Goal: Task Accomplishment & Management: Manage account settings

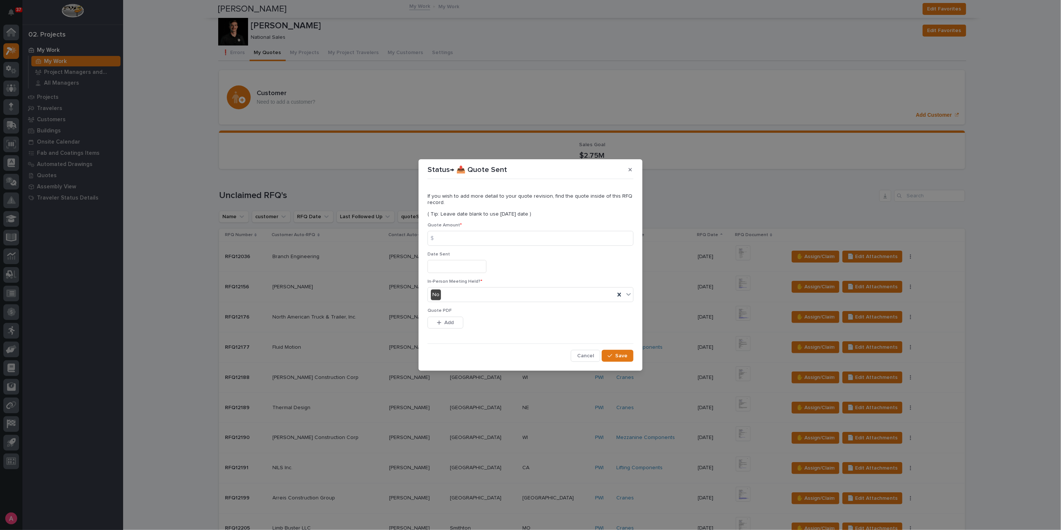
scroll to position [539, 0]
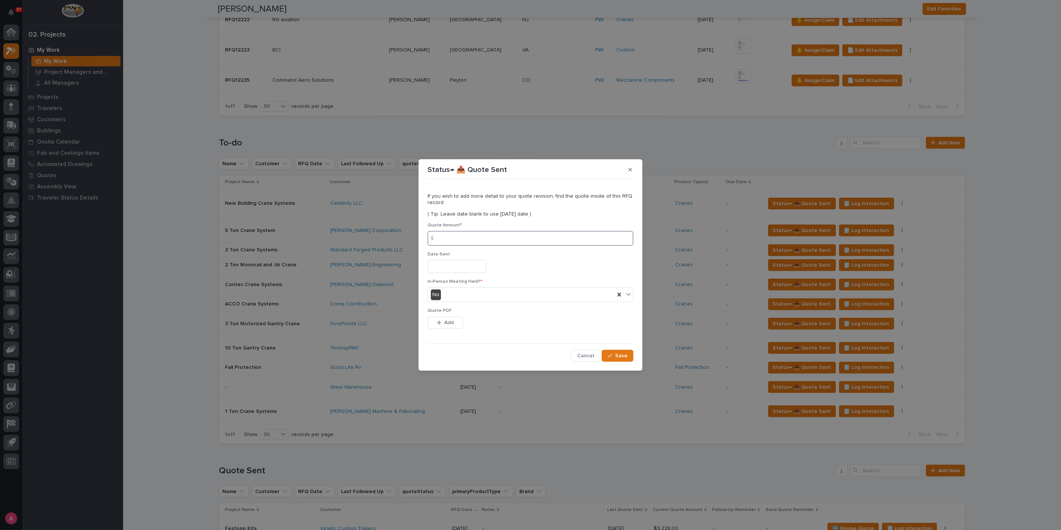
click at [524, 236] on input at bounding box center [531, 238] width 206 height 15
click at [515, 241] on input at bounding box center [531, 238] width 206 height 15
type input "129249"
click at [437, 322] on icon "button" at bounding box center [439, 323] width 4 height 4
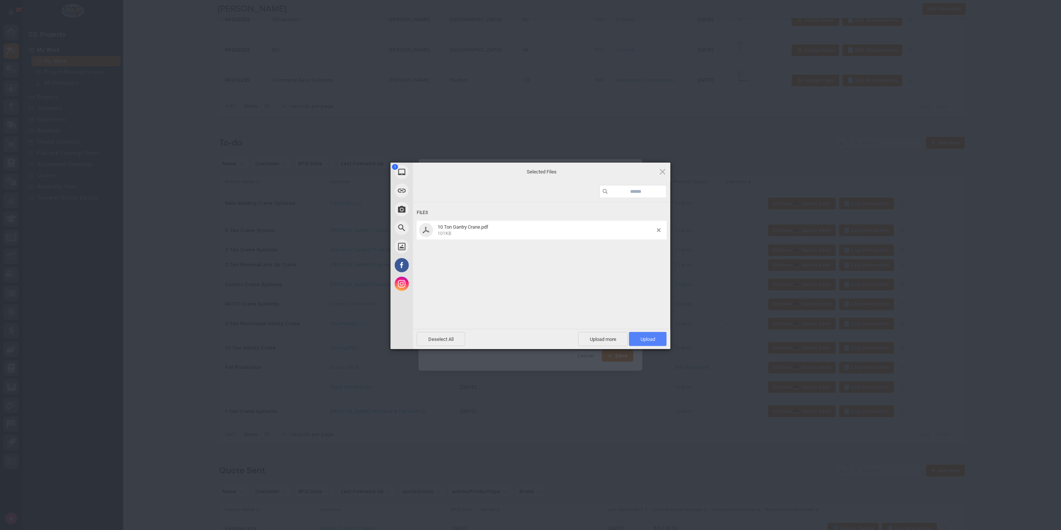
click at [648, 338] on span "Upload 1" at bounding box center [648, 340] width 15 height 6
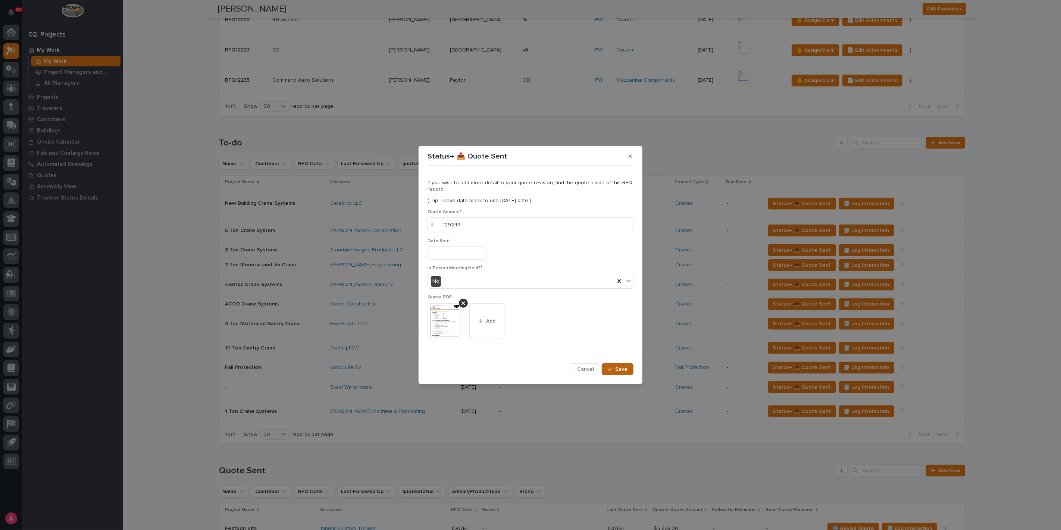
click at [616, 364] on button "Save" at bounding box center [618, 369] width 32 height 12
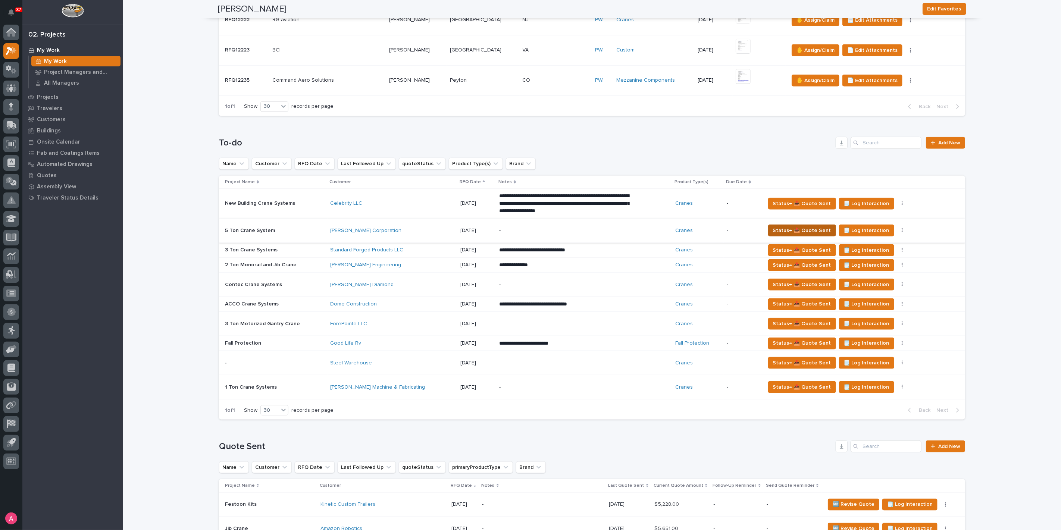
click at [804, 226] on span "Status→ 📤 Quote Sent" at bounding box center [802, 230] width 58 height 9
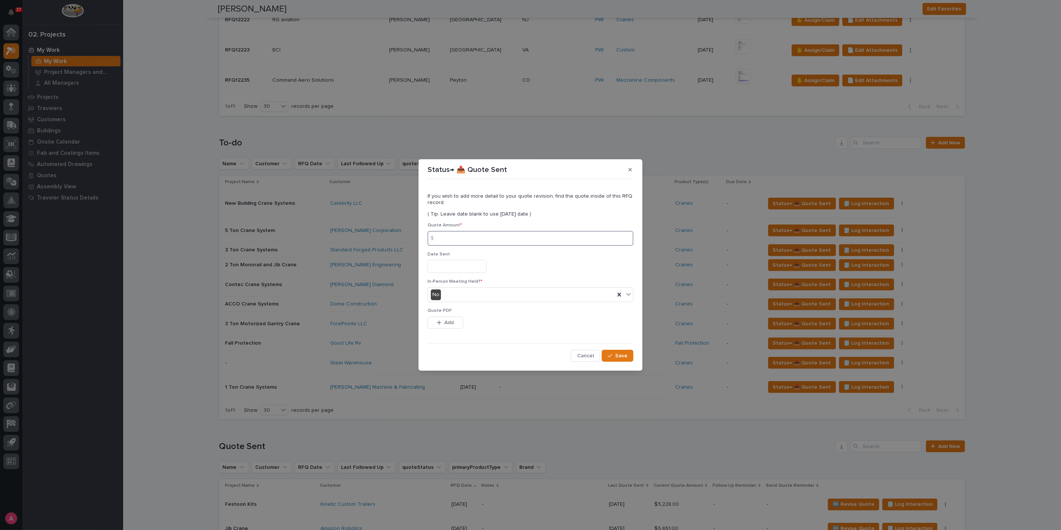
click at [534, 245] on input at bounding box center [531, 238] width 206 height 15
click at [472, 240] on input at bounding box center [531, 238] width 206 height 15
type input "83734"
click at [450, 322] on span "Add" at bounding box center [449, 322] width 9 height 7
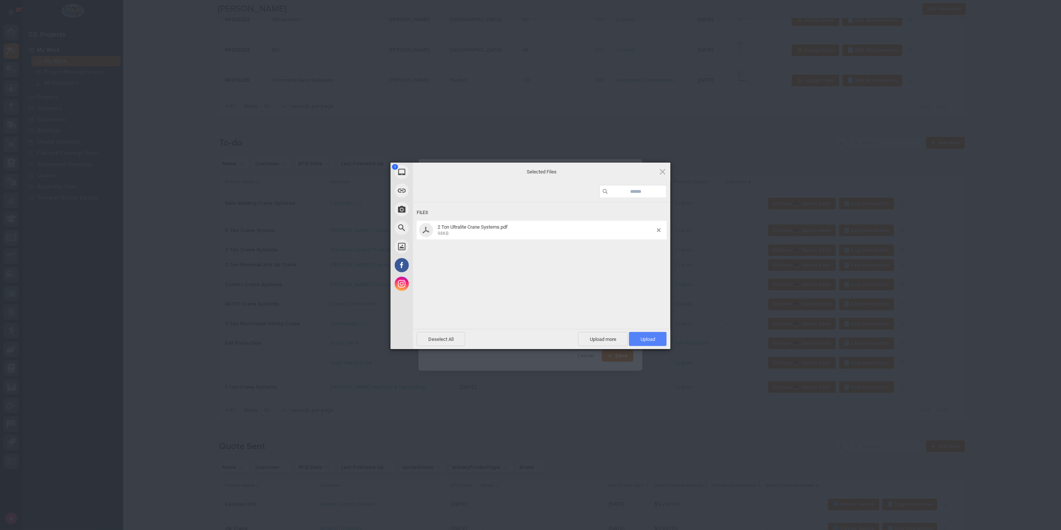
click at [657, 339] on span "Upload 1" at bounding box center [648, 339] width 38 height 14
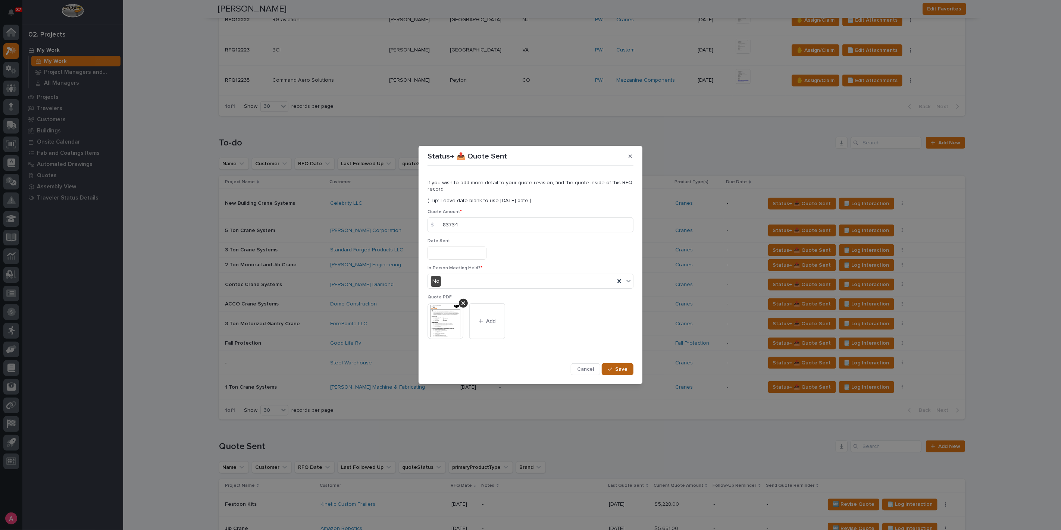
click at [629, 365] on button "Save" at bounding box center [618, 369] width 32 height 12
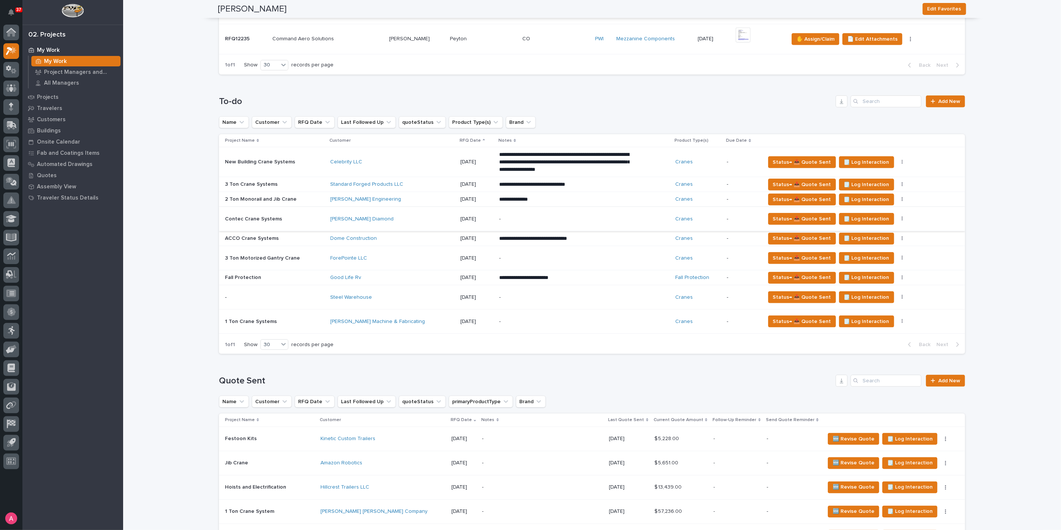
scroll to position [622, 0]
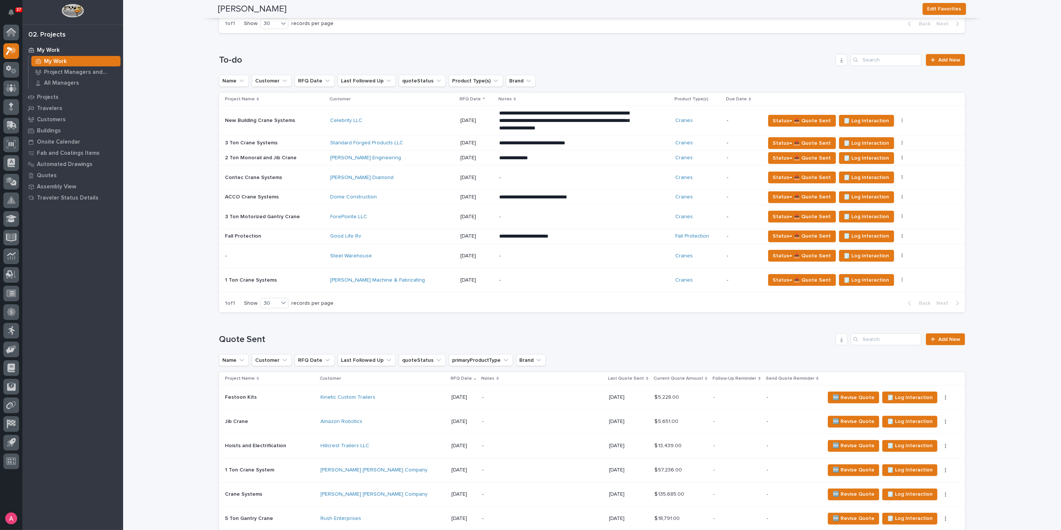
click at [384, 440] on div "Hillcrest Trailers LLC" at bounding box center [383, 446] width 125 height 12
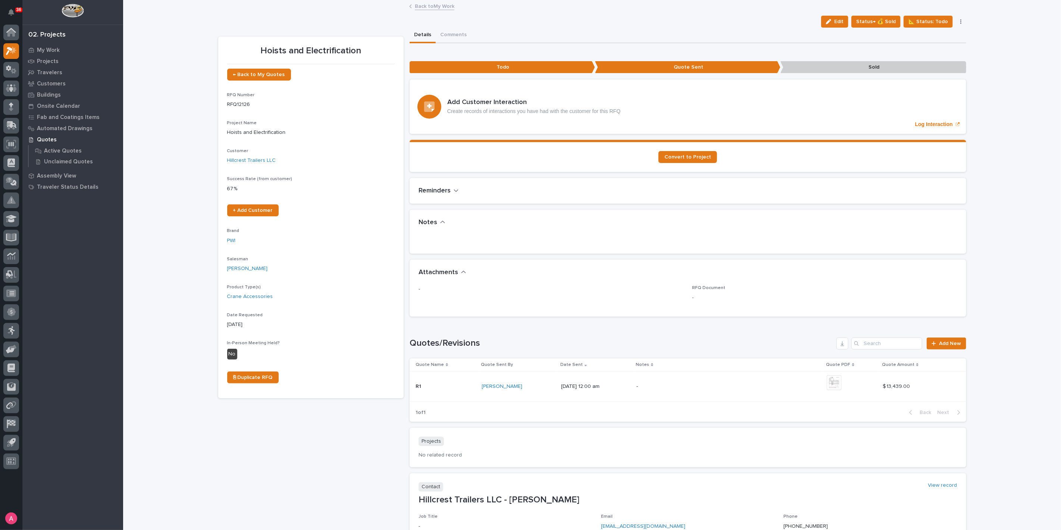
click at [415, 4] on link "Back to My Work" at bounding box center [435, 5] width 40 height 9
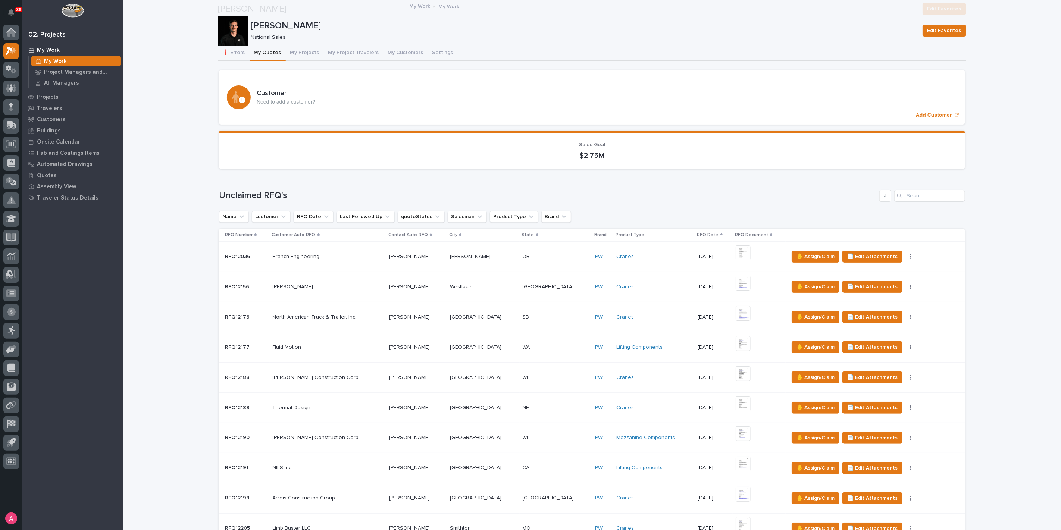
scroll to position [290, 0]
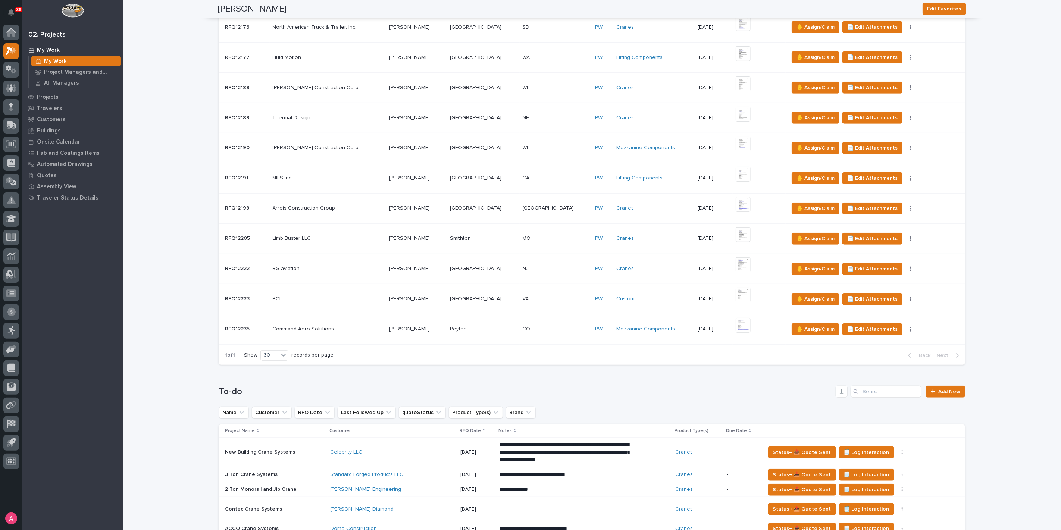
click at [330, 302] on div "BCI BCI" at bounding box center [328, 299] width 110 height 12
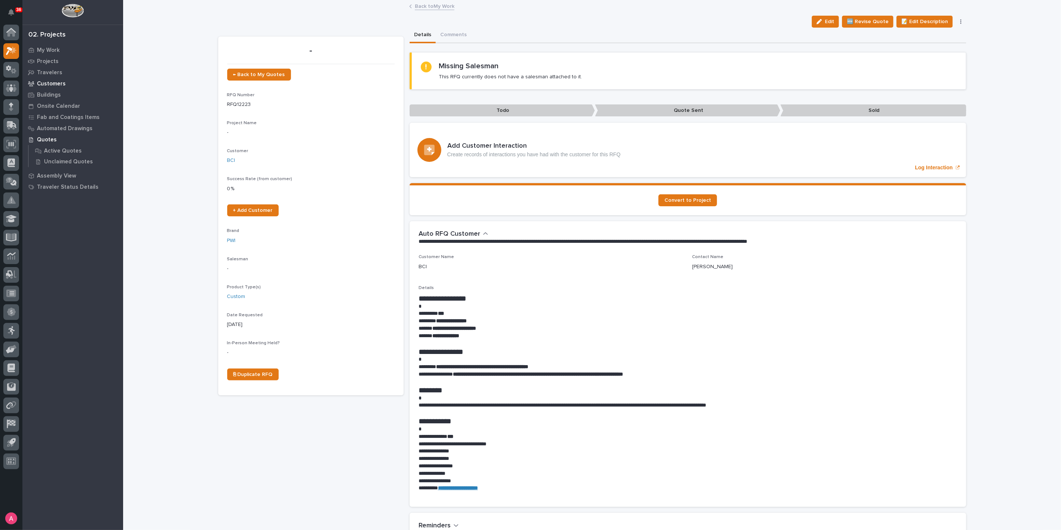
click at [46, 85] on p "Customers" at bounding box center [51, 84] width 29 height 7
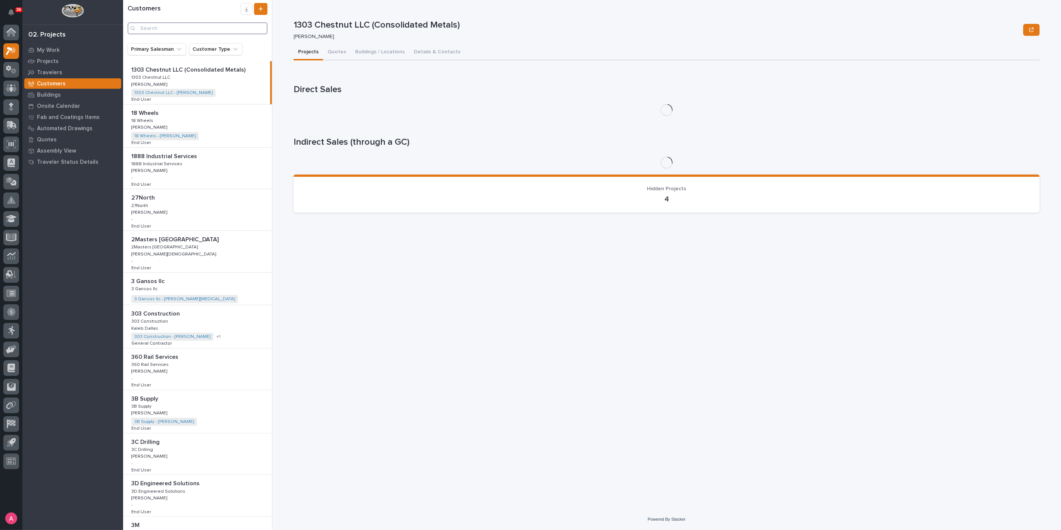
click at [151, 26] on input "Search" at bounding box center [198, 28] width 140 height 12
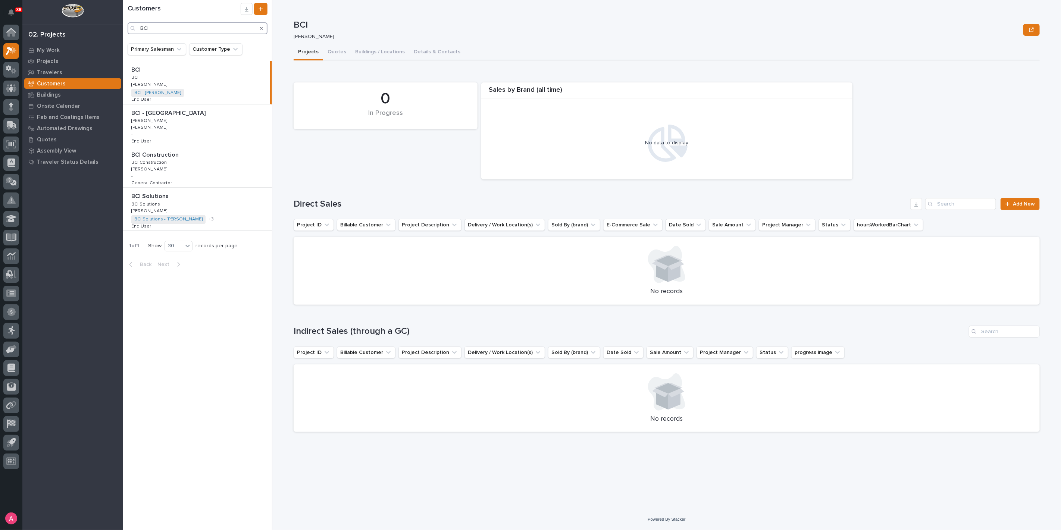
type input "BCI"
click at [155, 71] on p at bounding box center [198, 69] width 134 height 7
click at [153, 74] on div "BCI BCI BCI BCI Ashton Bontrager Ashton Bontrager BCI - Stuart Patterson + 0 En…" at bounding box center [196, 82] width 147 height 43
click at [331, 51] on button "Quotes" at bounding box center [337, 53] width 28 height 16
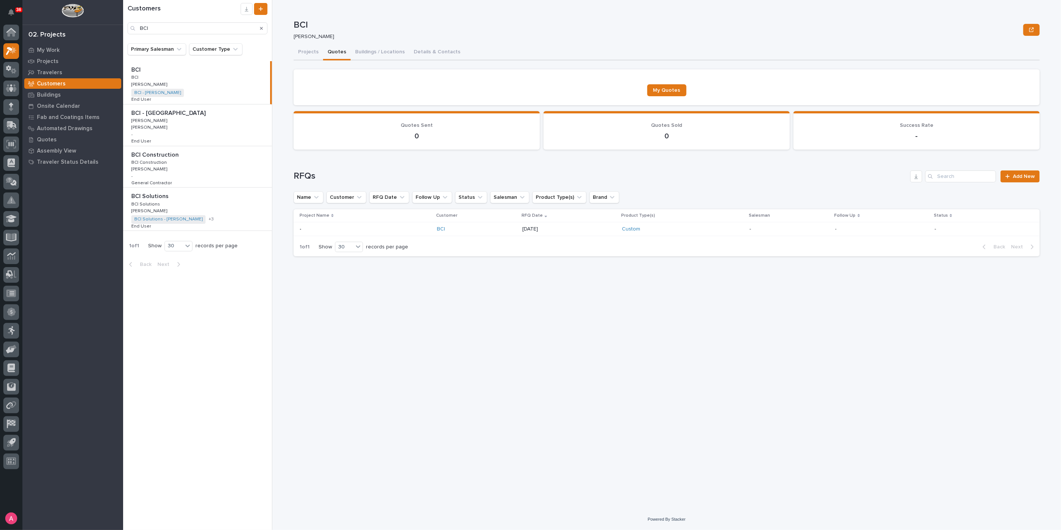
click at [383, 226] on p at bounding box center [365, 229] width 131 height 6
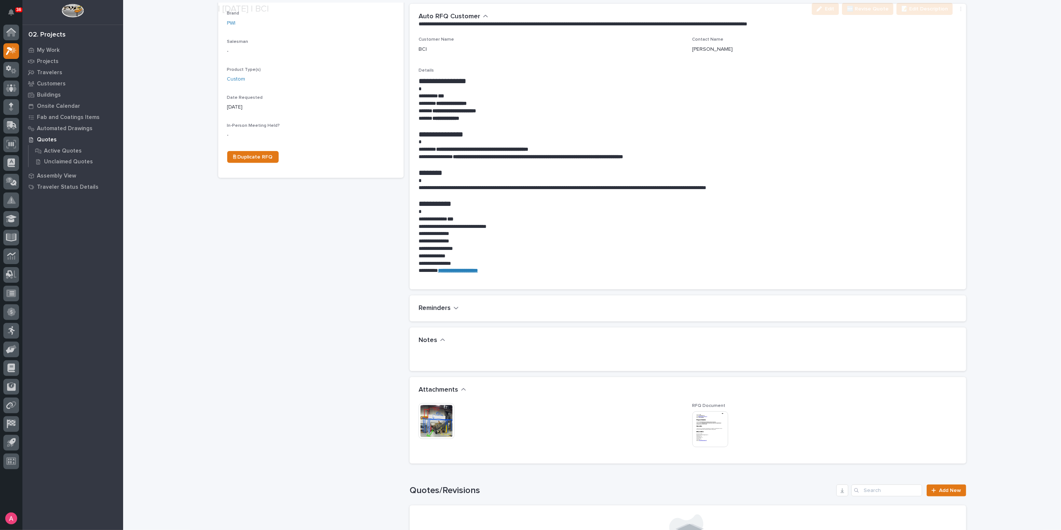
scroll to position [249, 0]
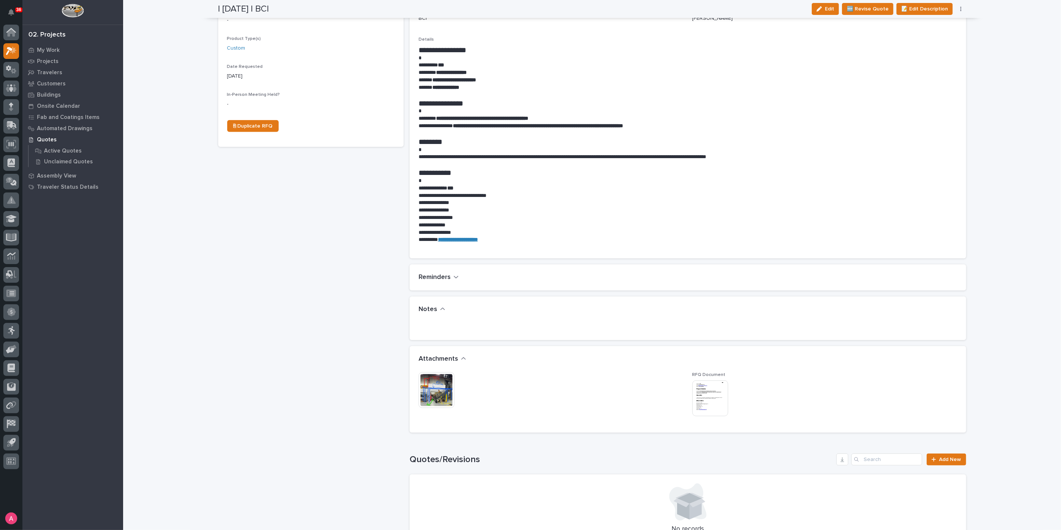
click at [434, 391] on img at bounding box center [437, 390] width 36 height 36
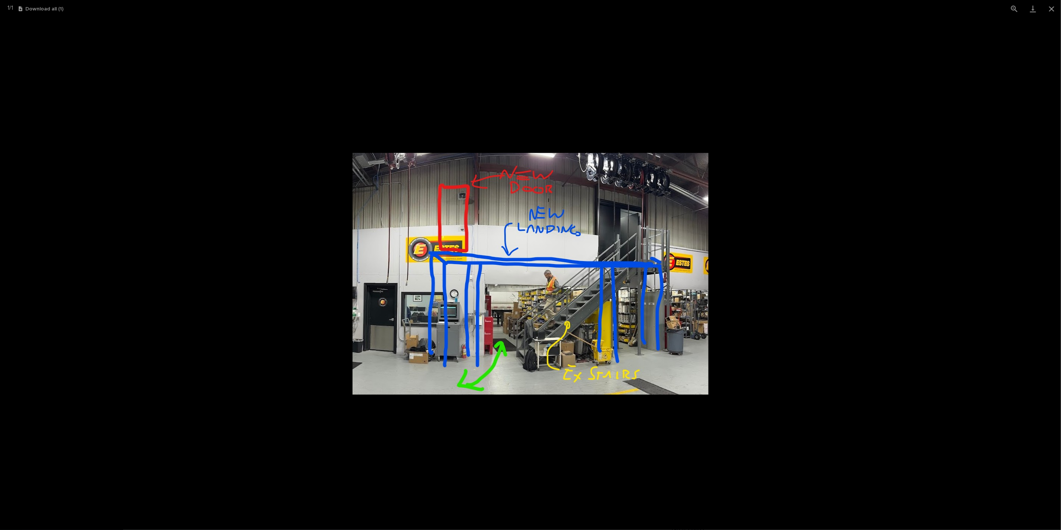
click at [741, 303] on picture at bounding box center [530, 274] width 1061 height 513
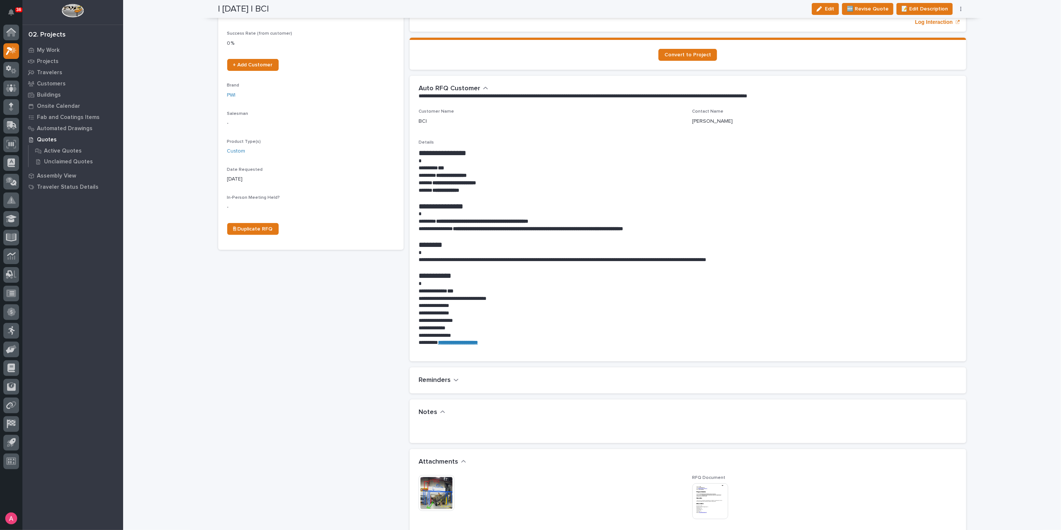
scroll to position [83, 0]
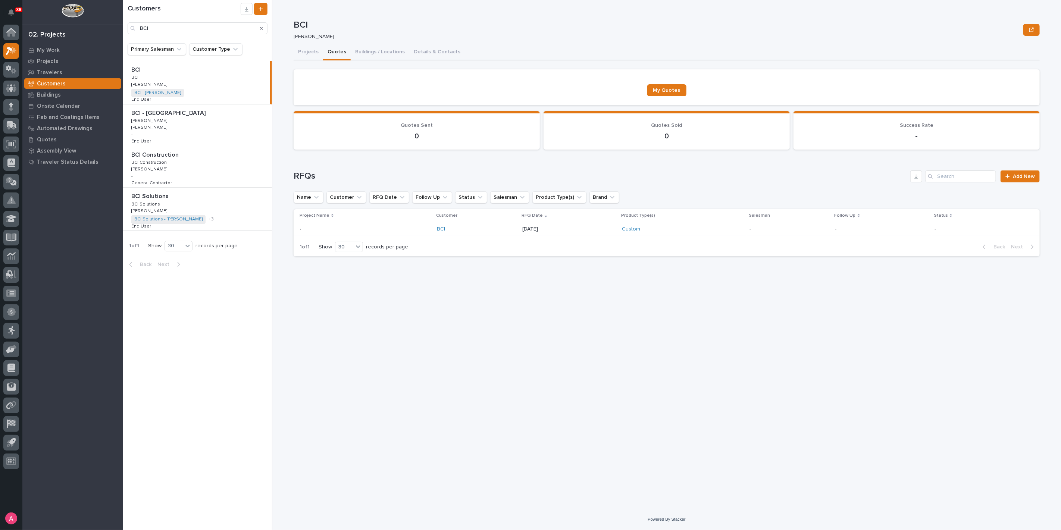
click at [509, 357] on div "BCI BCI Ashton Bontrager Sorry, there was an error saving your record. Please t…" at bounding box center [667, 254] width 746 height 509
click at [46, 52] on p "My Work" at bounding box center [48, 50] width 23 height 7
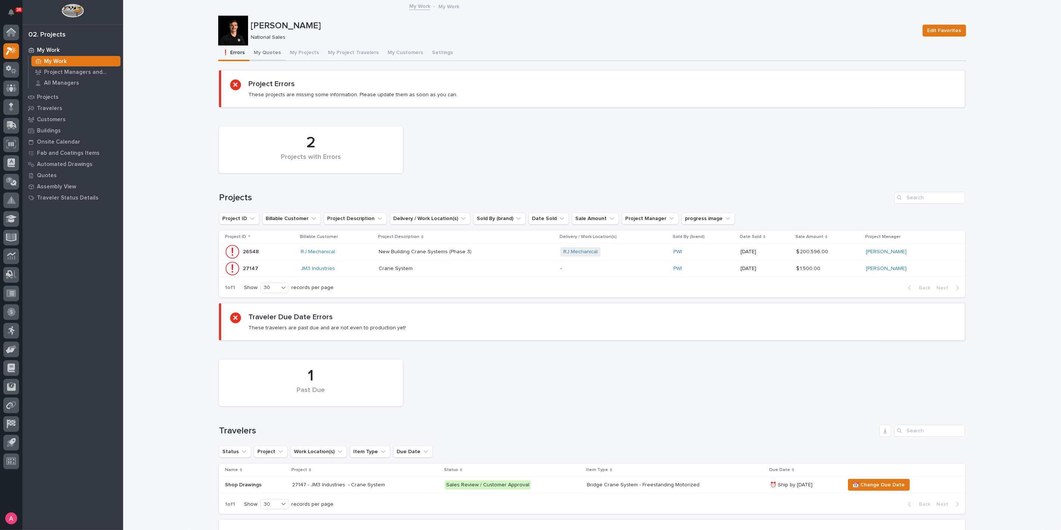
click at [269, 51] on button "My Quotes" at bounding box center [268, 54] width 36 height 16
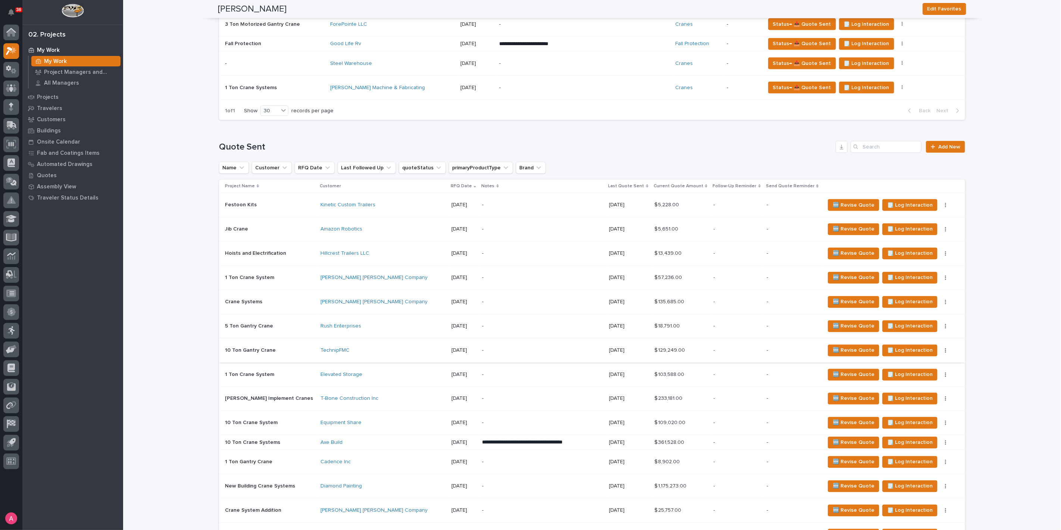
scroll to position [829, 0]
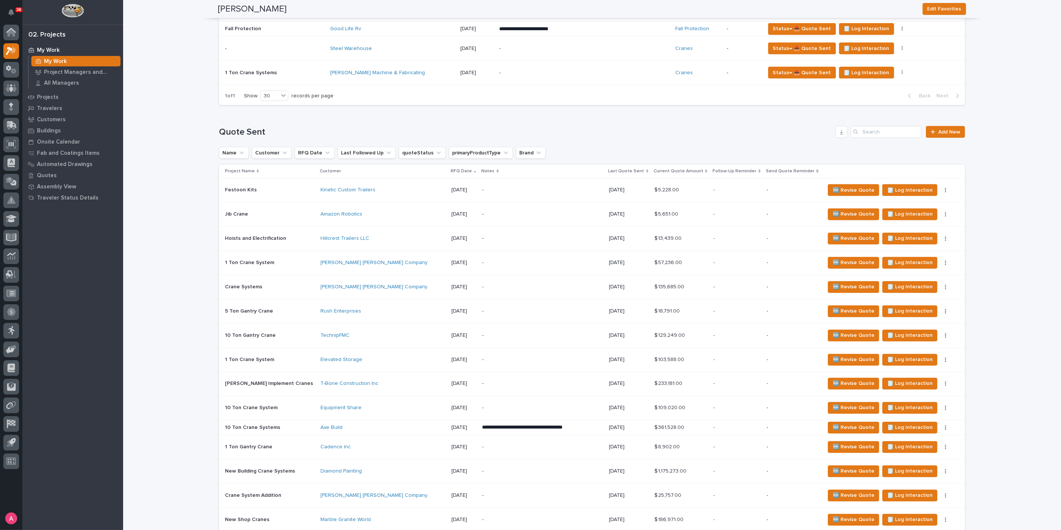
click at [399, 239] on div "Hillcrest Trailers LLC" at bounding box center [383, 238] width 125 height 6
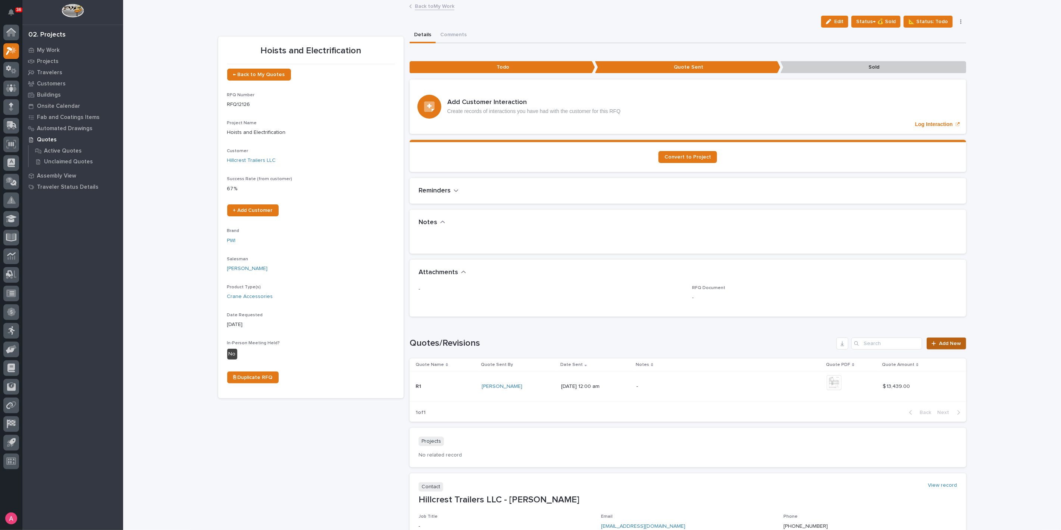
click at [946, 341] on span "Add New" at bounding box center [951, 343] width 22 height 5
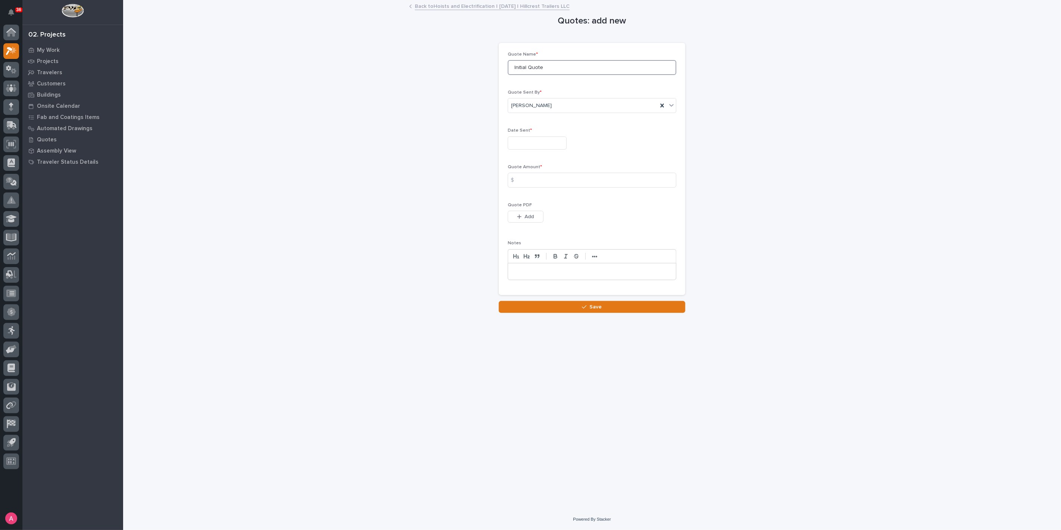
drag, startPoint x: 546, startPoint y: 69, endPoint x: 469, endPoint y: 70, distance: 77.2
click at [469, 70] on div "Quotes: add new Loading... Saving… Loading... Saving… Loading... Saving… Quote …" at bounding box center [592, 157] width 748 height 312
type input "e"
type input "R2"
click at [516, 146] on input "text" at bounding box center [537, 143] width 59 height 13
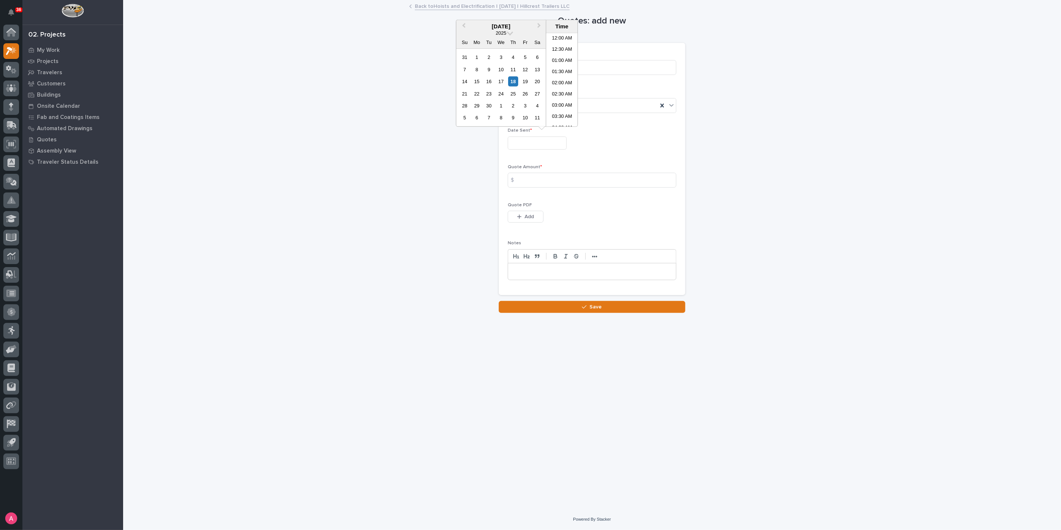
scroll to position [272, 0]
click at [515, 84] on div "18" at bounding box center [513, 81] width 10 height 10
type input "**********"
click at [538, 184] on input at bounding box center [592, 180] width 169 height 15
click at [557, 179] on input at bounding box center [592, 180] width 169 height 15
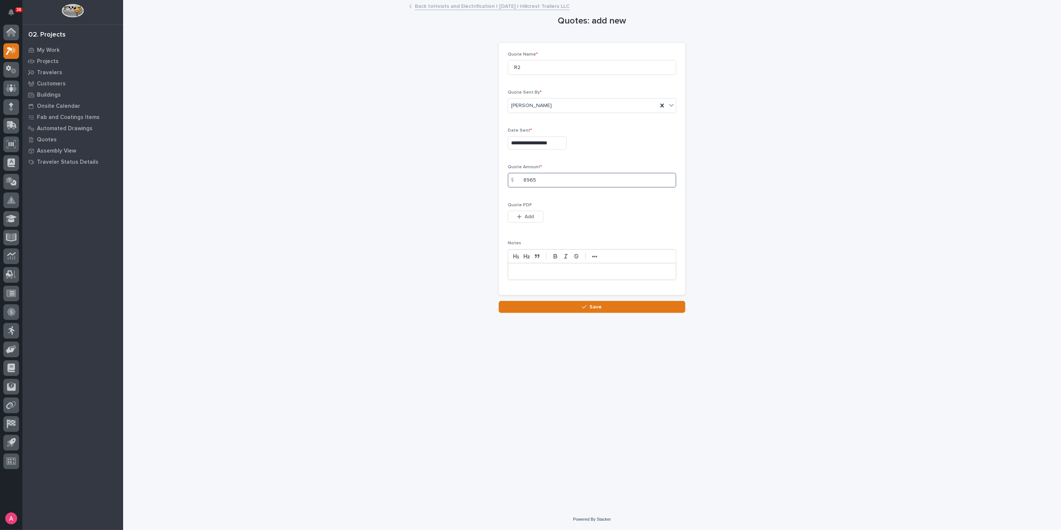
type input "8965"
click at [525, 214] on span "Add" at bounding box center [529, 216] width 9 height 7
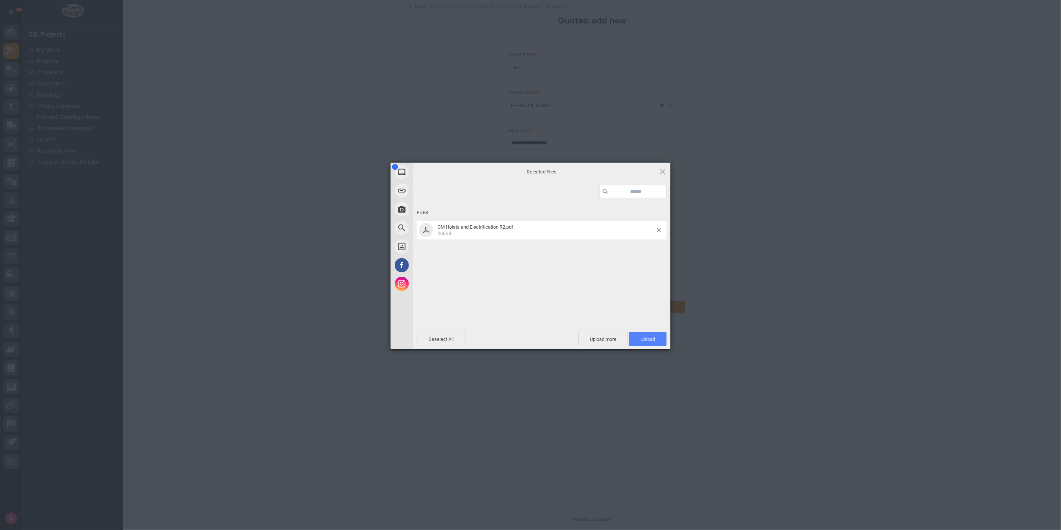
click at [644, 340] on span "Upload 1" at bounding box center [648, 340] width 15 height 6
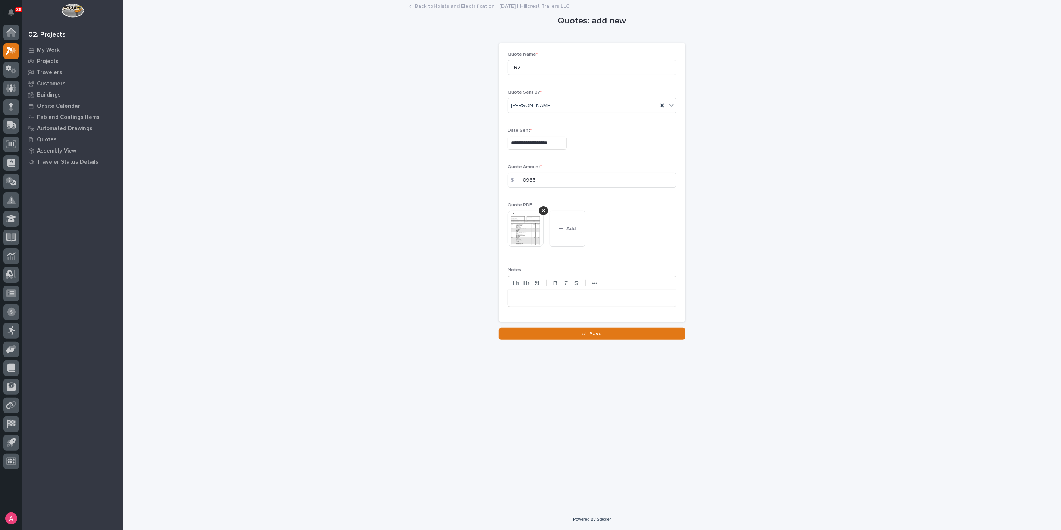
click at [633, 331] on button "Save" at bounding box center [592, 334] width 187 height 12
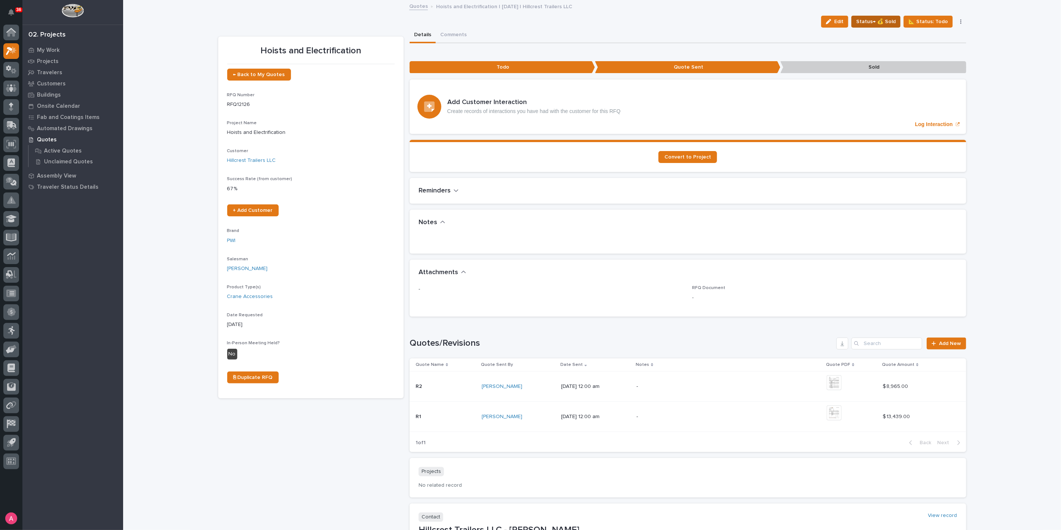
click at [871, 21] on span "Status→ 💰 Sold" at bounding box center [876, 21] width 40 height 9
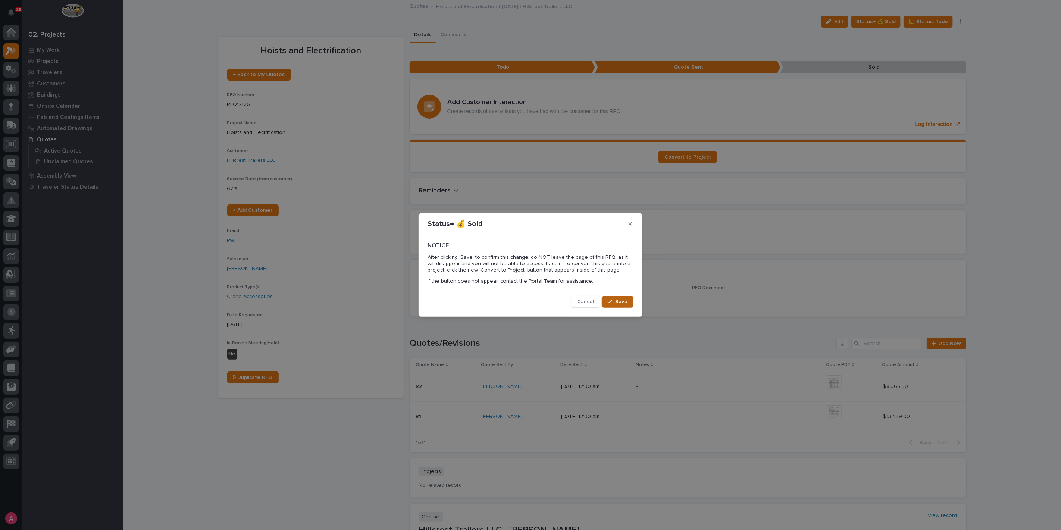
click at [612, 300] on icon "button" at bounding box center [610, 301] width 4 height 5
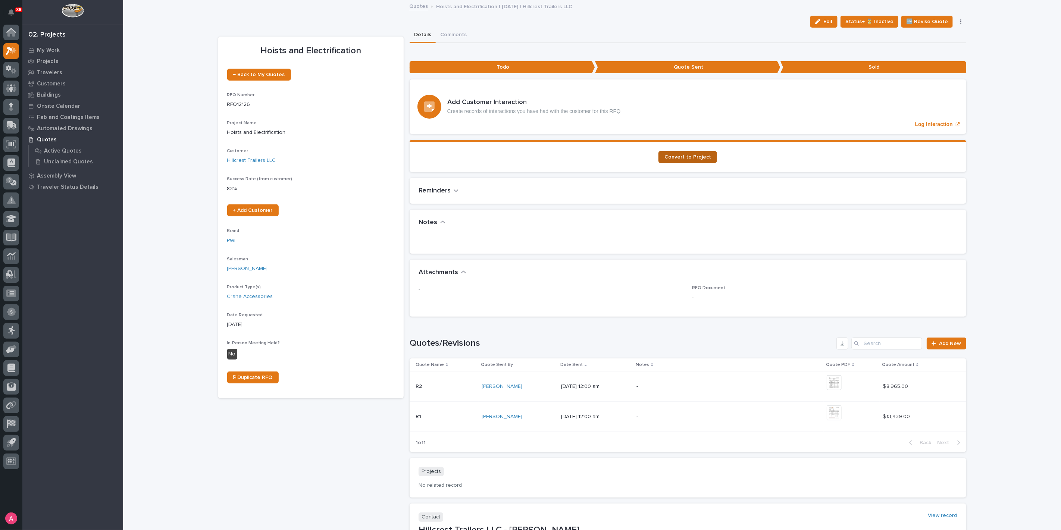
click at [687, 159] on link "Convert to Project" at bounding box center [688, 157] width 59 height 12
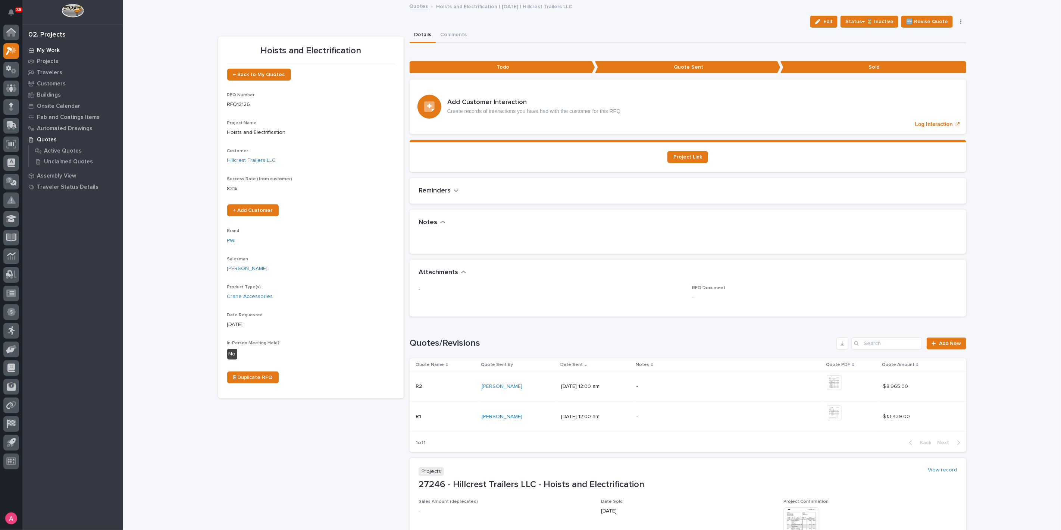
click at [52, 49] on p "My Work" at bounding box center [48, 50] width 23 height 7
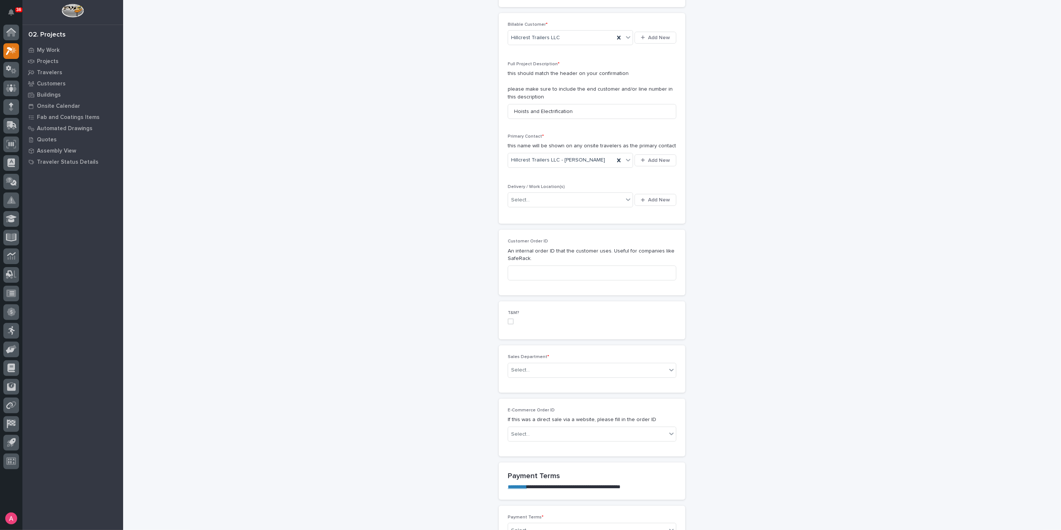
scroll to position [166, 0]
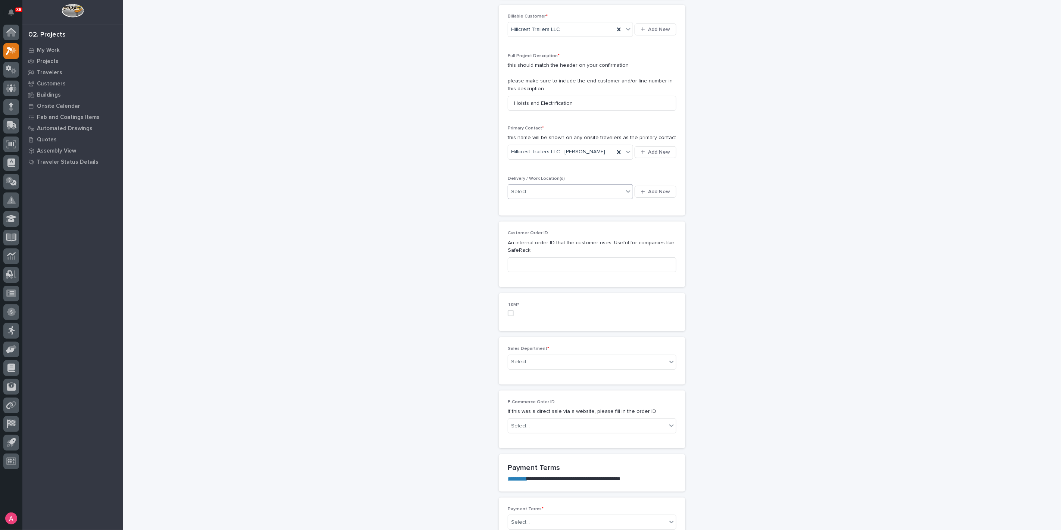
click at [600, 191] on div "Select..." at bounding box center [565, 192] width 115 height 12
type input "*****"
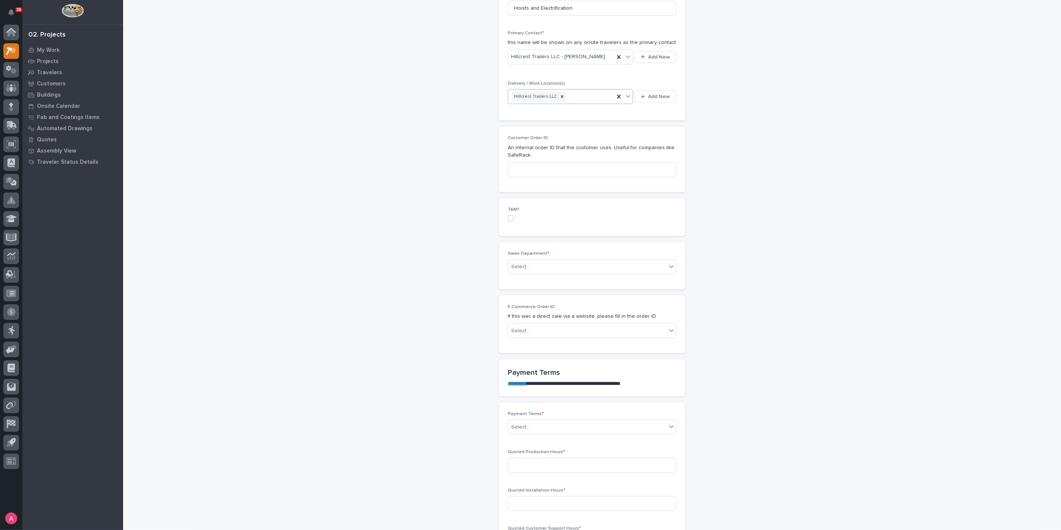
scroll to position [290, 0]
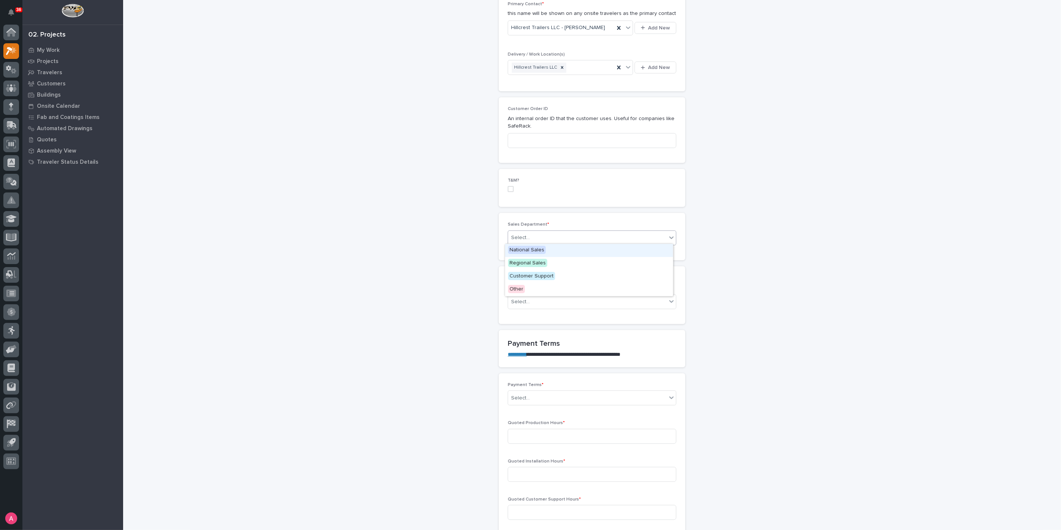
click at [533, 239] on div "Select..." at bounding box center [587, 238] width 159 height 12
click at [535, 252] on span "National Sales" at bounding box center [527, 250] width 38 height 8
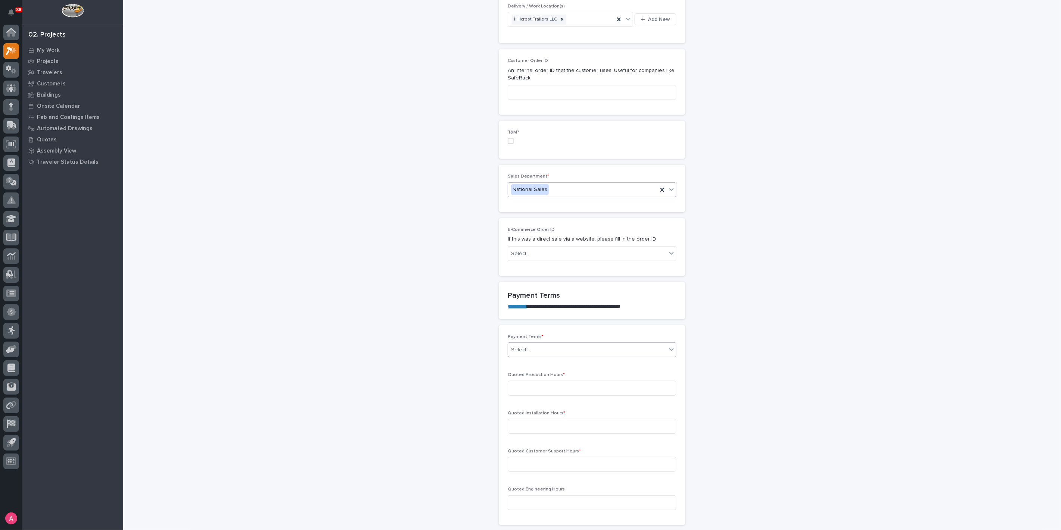
scroll to position [415, 0]
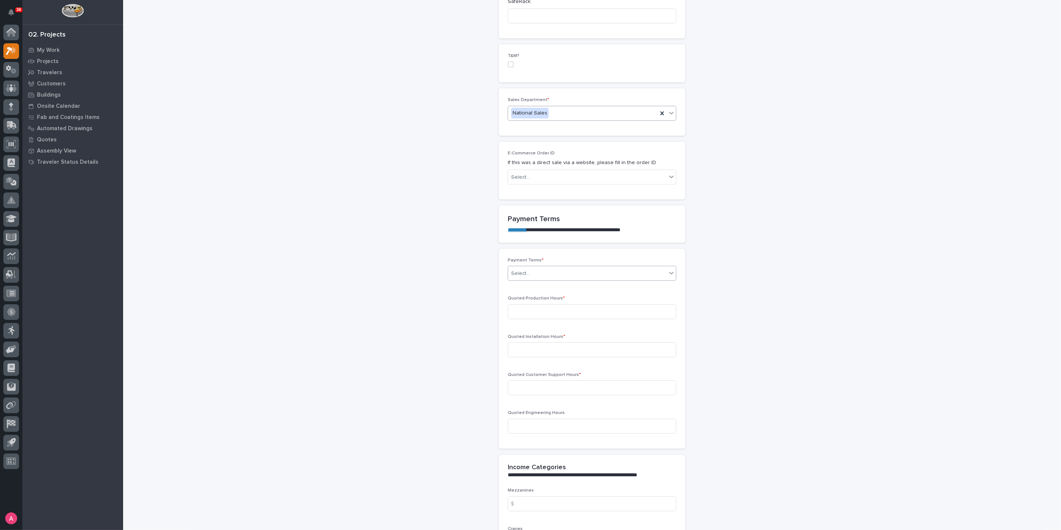
click at [554, 268] on div "Select..." at bounding box center [587, 274] width 159 height 12
click at [532, 337] on div "Net 30" at bounding box center [589, 338] width 168 height 13
click at [548, 312] on input at bounding box center [592, 311] width 169 height 15
type input "1"
type input "0"
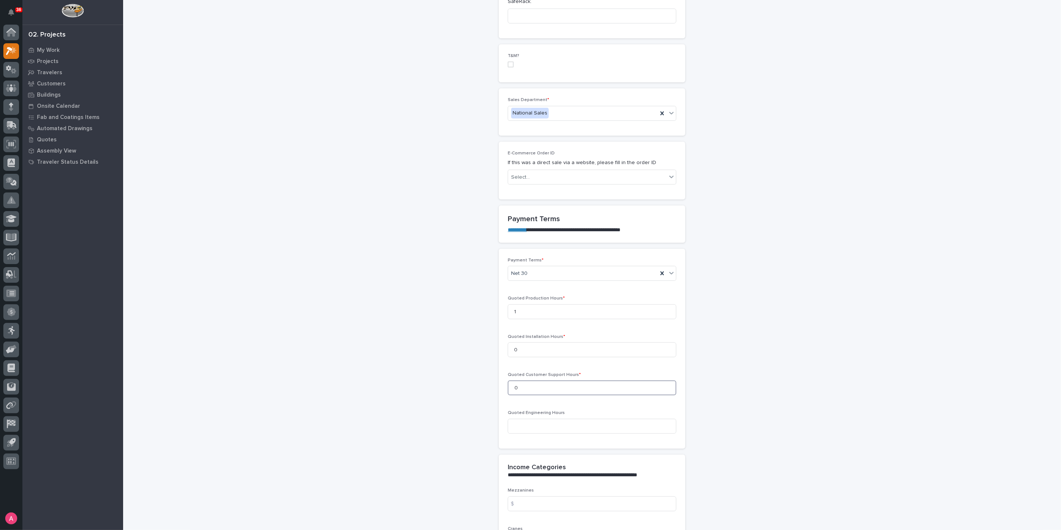
type input "0"
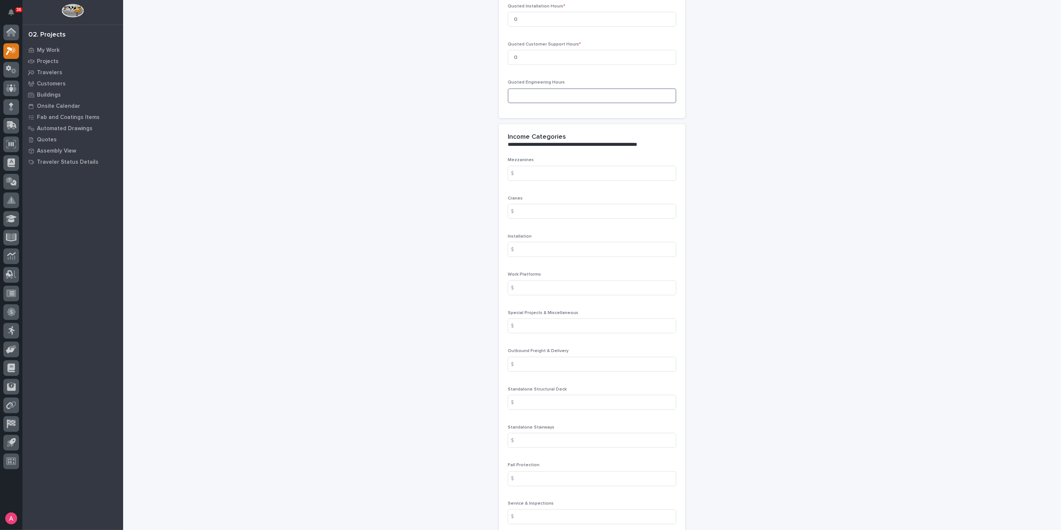
scroll to position [746, 0]
click at [551, 326] on input at bounding box center [592, 325] width 169 height 15
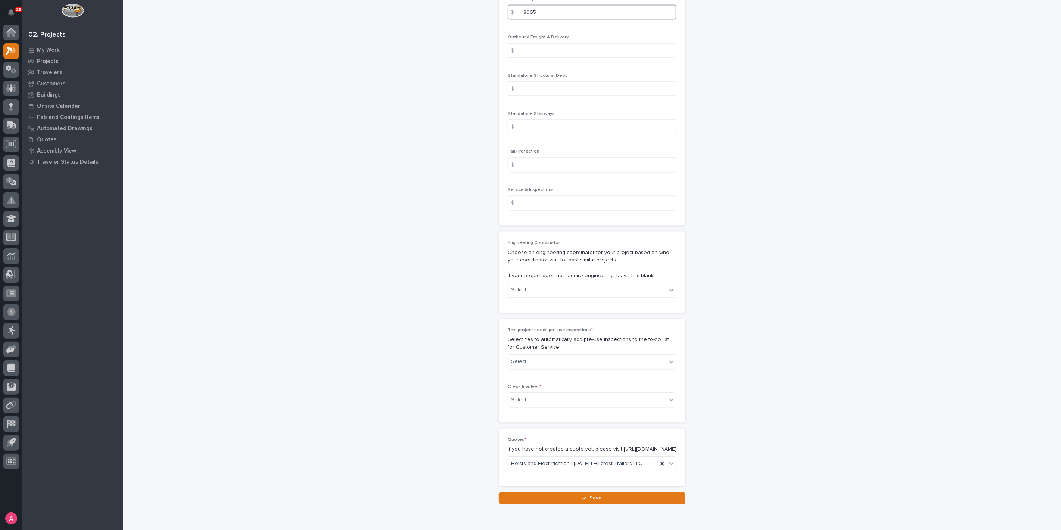
scroll to position [1078, 0]
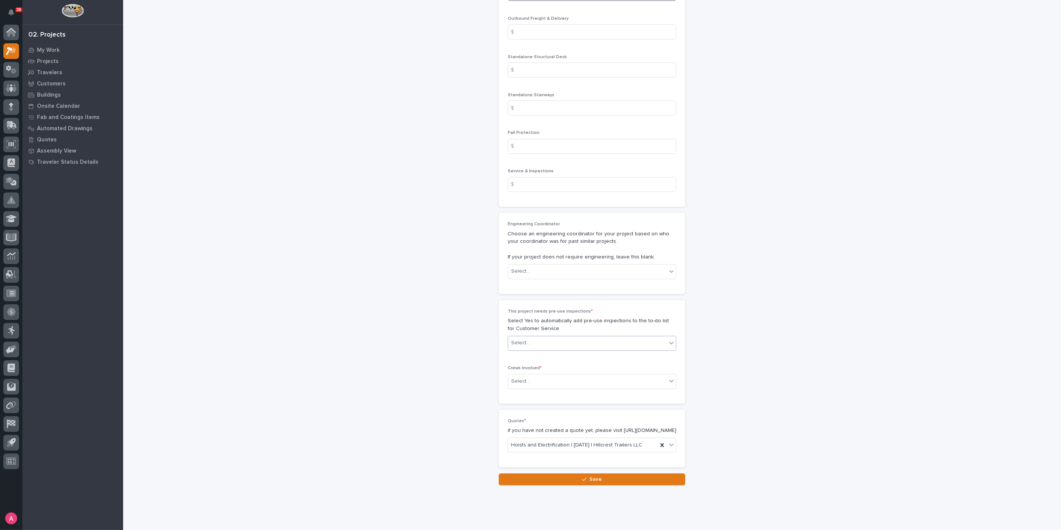
type input "8965"
click at [566, 343] on div "Select..." at bounding box center [587, 343] width 159 height 12
click at [545, 369] on div "No" at bounding box center [589, 368] width 168 height 13
click at [545, 378] on div "Select..." at bounding box center [587, 382] width 159 height 12
click at [541, 393] on div "Production" at bounding box center [589, 393] width 168 height 13
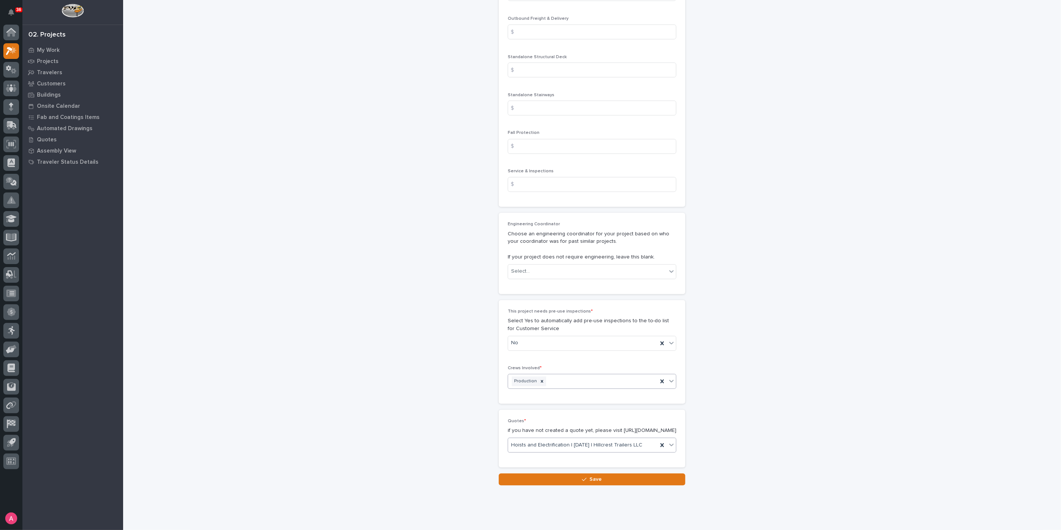
click at [671, 449] on icon at bounding box center [671, 444] width 7 height 7
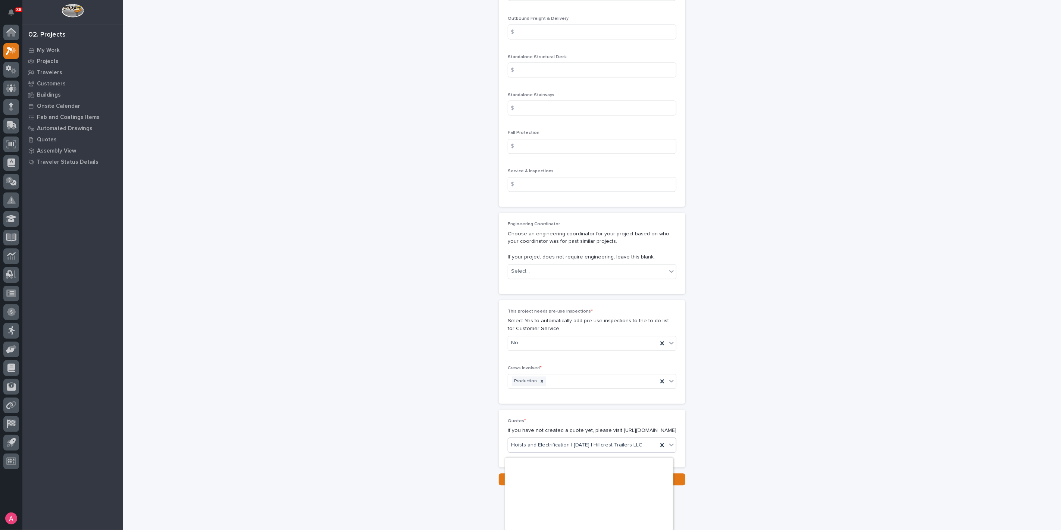
scroll to position [6217, 0]
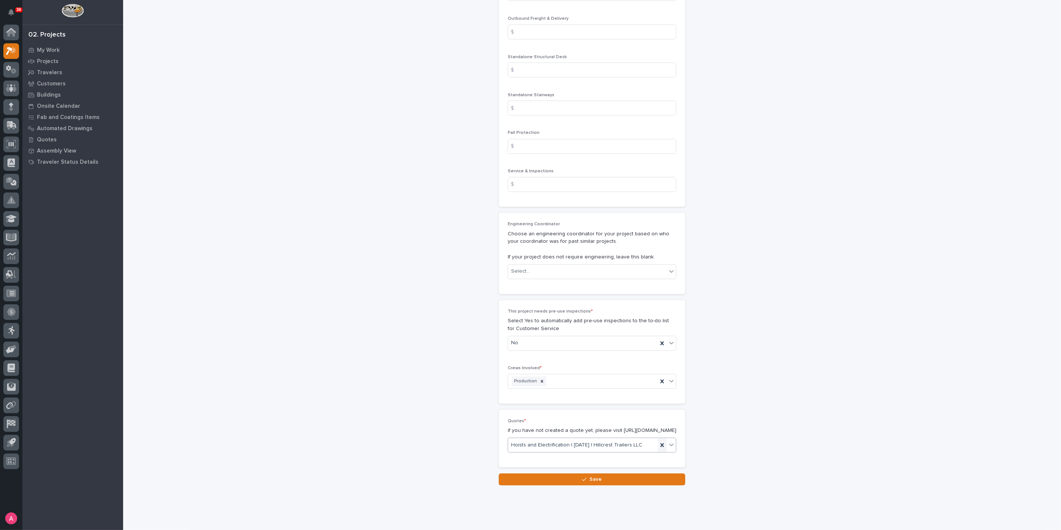
click at [661, 449] on icon at bounding box center [662, 445] width 7 height 7
type input "**********"
click at [660, 449] on icon at bounding box center [662, 445] width 7 height 7
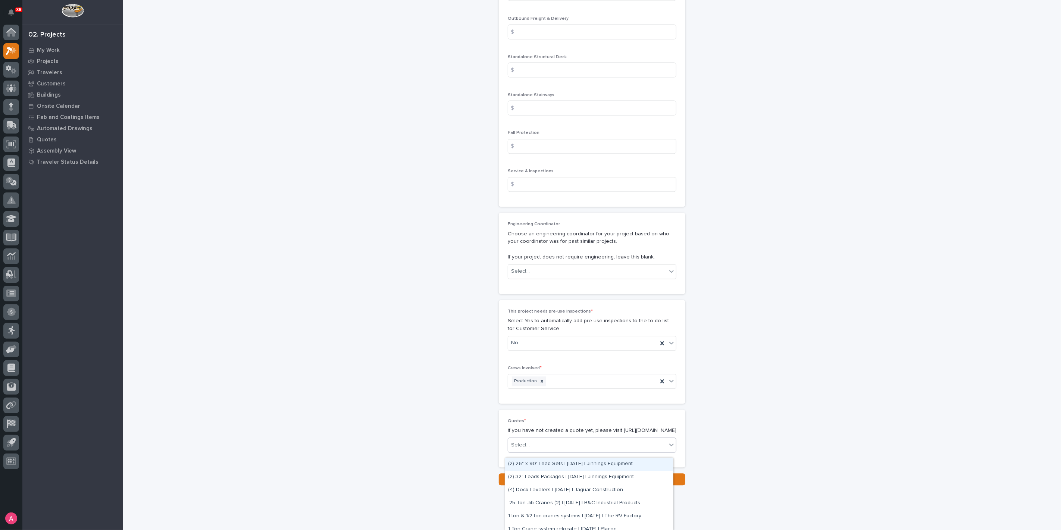
click at [640, 451] on div "Select..." at bounding box center [587, 446] width 159 height 12
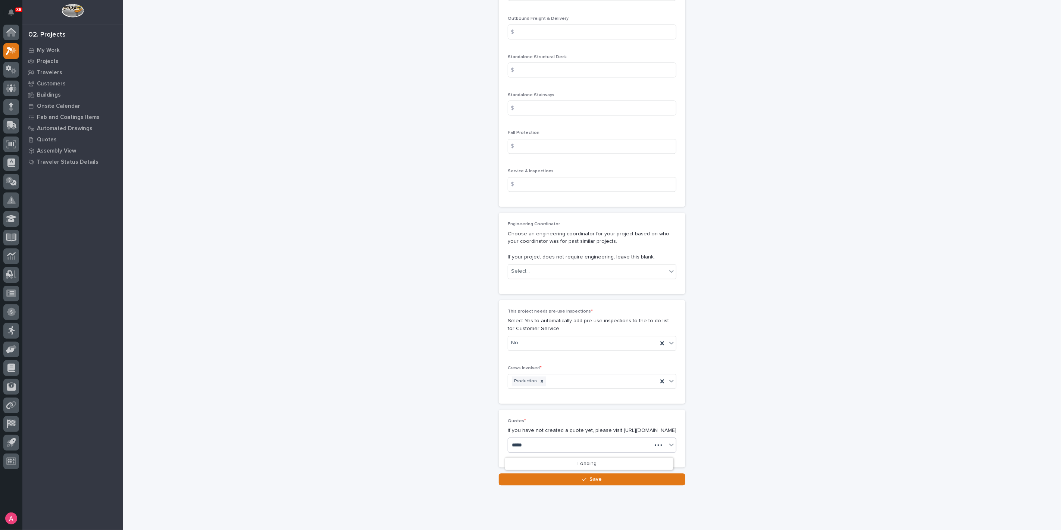
type input "******"
click at [632, 475] on div "Hoists and Electrification | 09/09/2025 | Hillcrest Trailers LLC" at bounding box center [589, 477] width 168 height 13
click at [614, 482] on button "Save" at bounding box center [592, 480] width 187 height 12
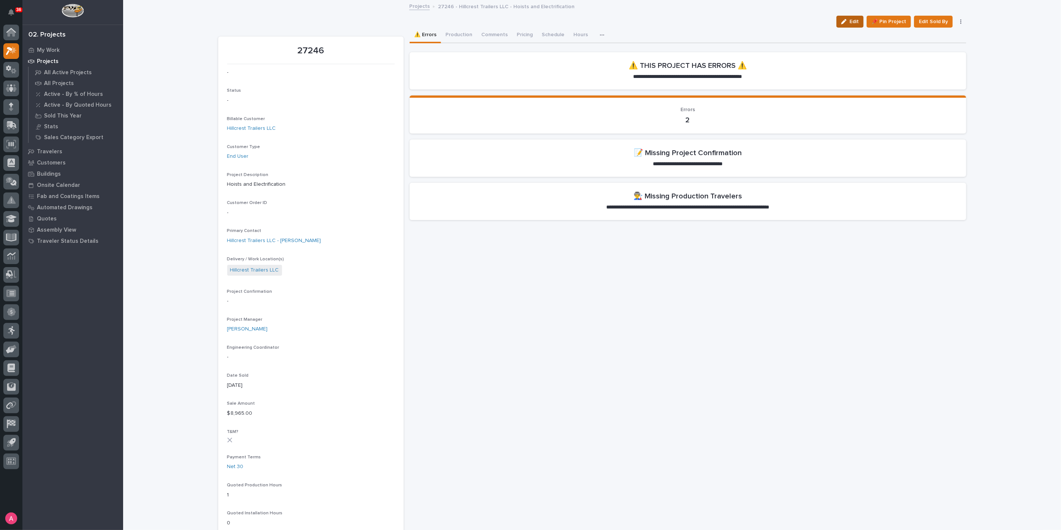
click at [845, 19] on icon "button" at bounding box center [843, 21] width 5 height 5
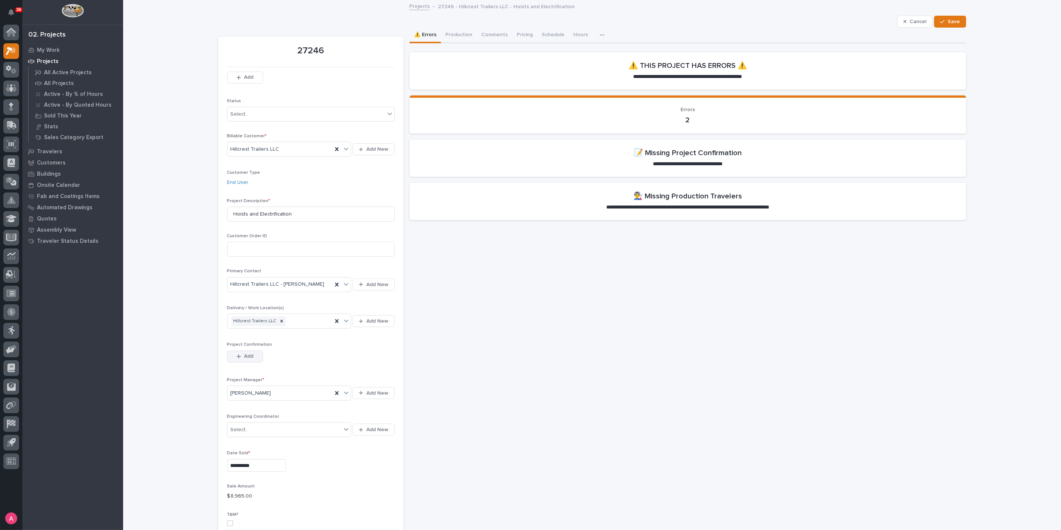
click at [237, 355] on icon "button" at bounding box center [239, 356] width 4 height 4
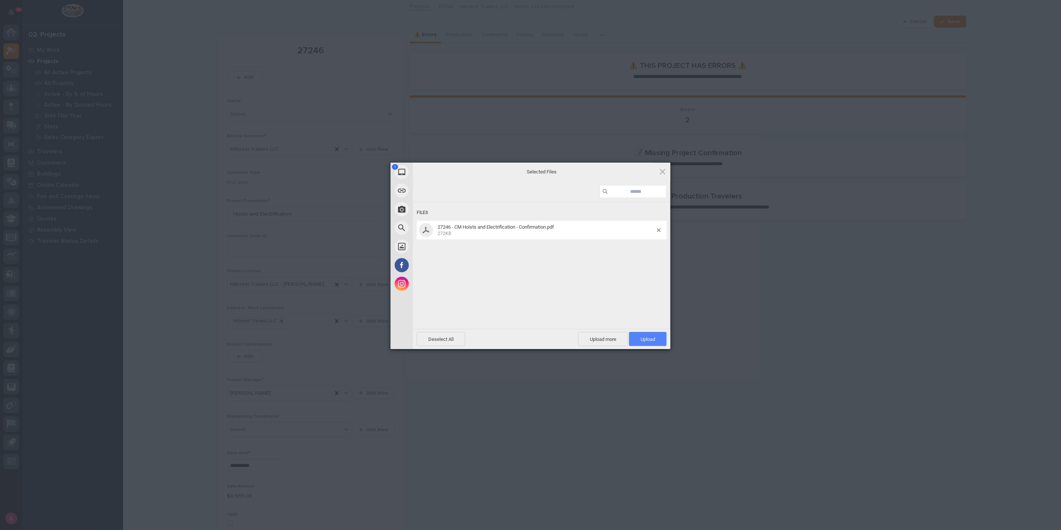
click at [650, 338] on span "Upload 1" at bounding box center [648, 340] width 15 height 6
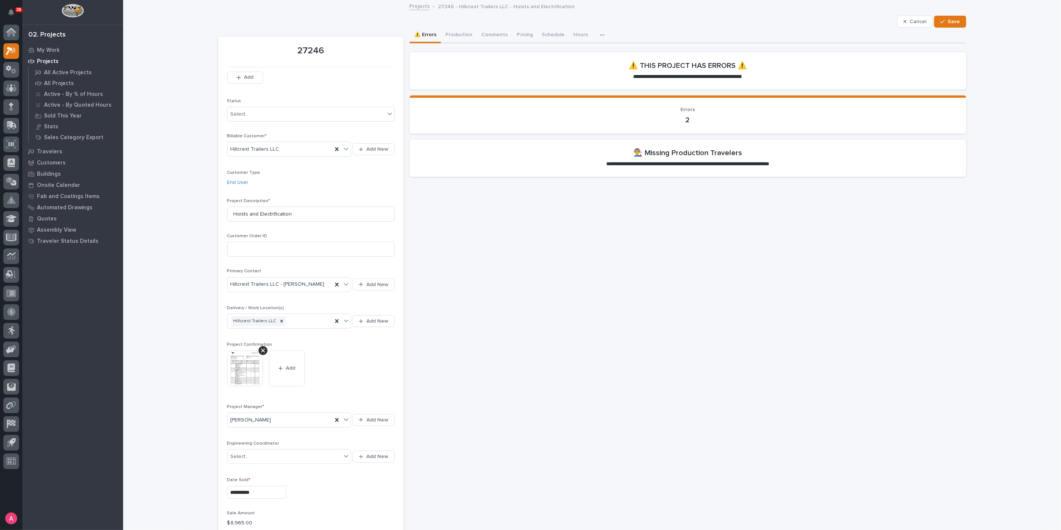
click at [954, 15] on div "**********" at bounding box center [592, 530] width 748 height 1059
click at [954, 19] on span "Save" at bounding box center [954, 21] width 12 height 7
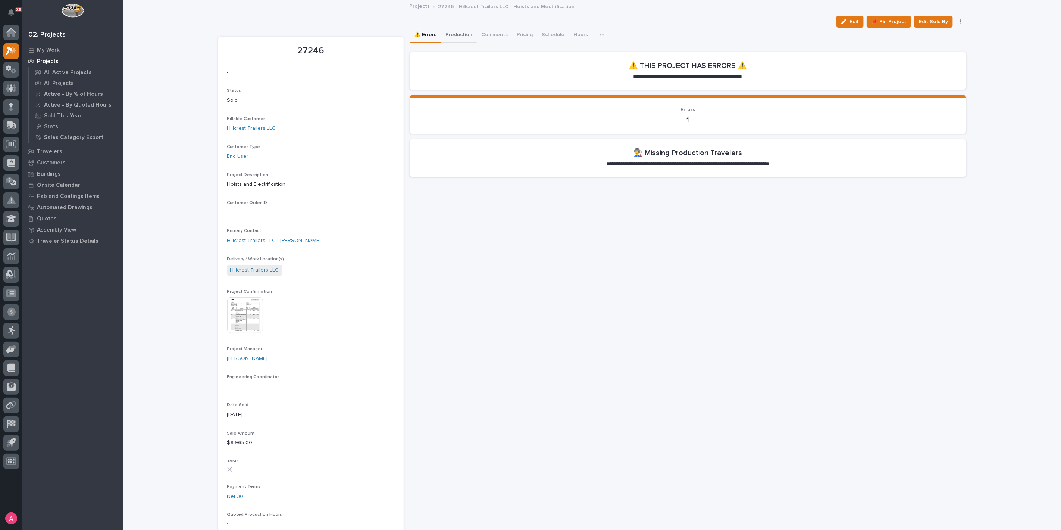
click at [458, 34] on button "Production" at bounding box center [459, 36] width 36 height 16
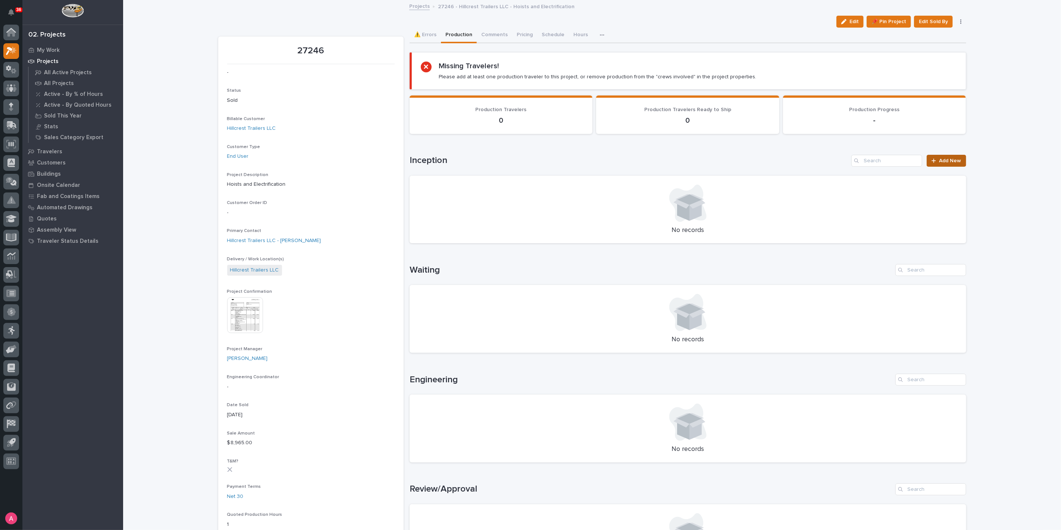
click at [951, 163] on link "Add New" at bounding box center [946, 161] width 39 height 12
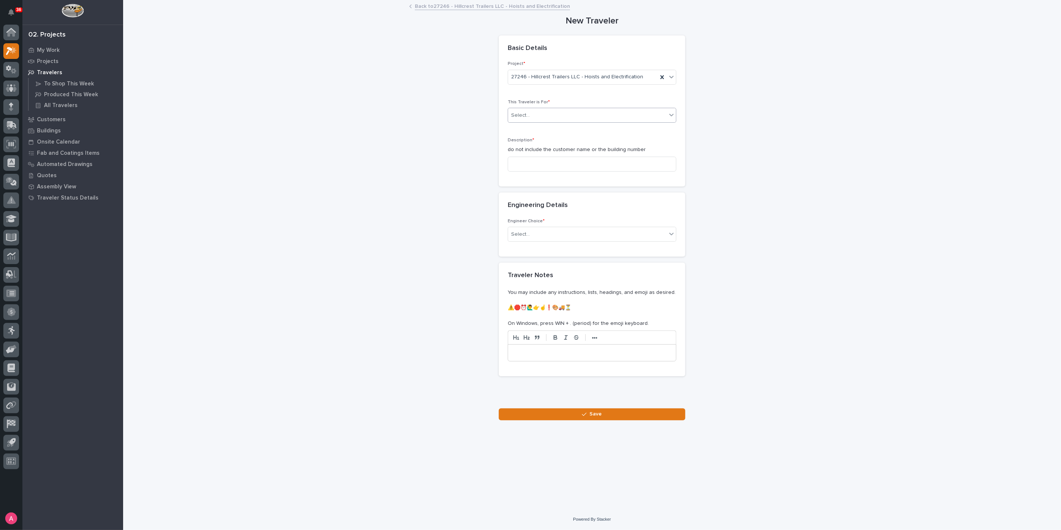
click at [593, 116] on div "Select..." at bounding box center [587, 115] width 159 height 12
click at [579, 127] on div "Production" at bounding box center [592, 129] width 168 height 13
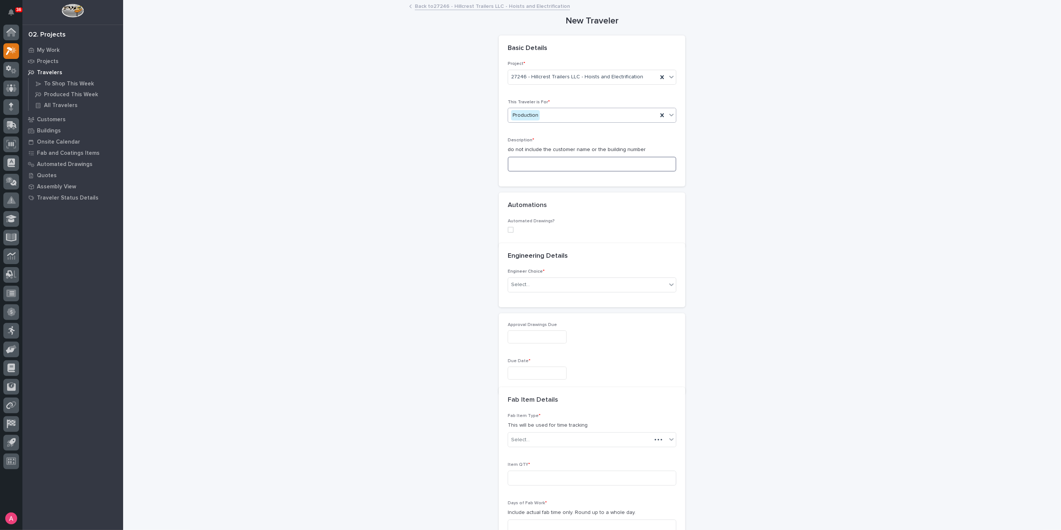
click at [569, 159] on input at bounding box center [592, 164] width 169 height 15
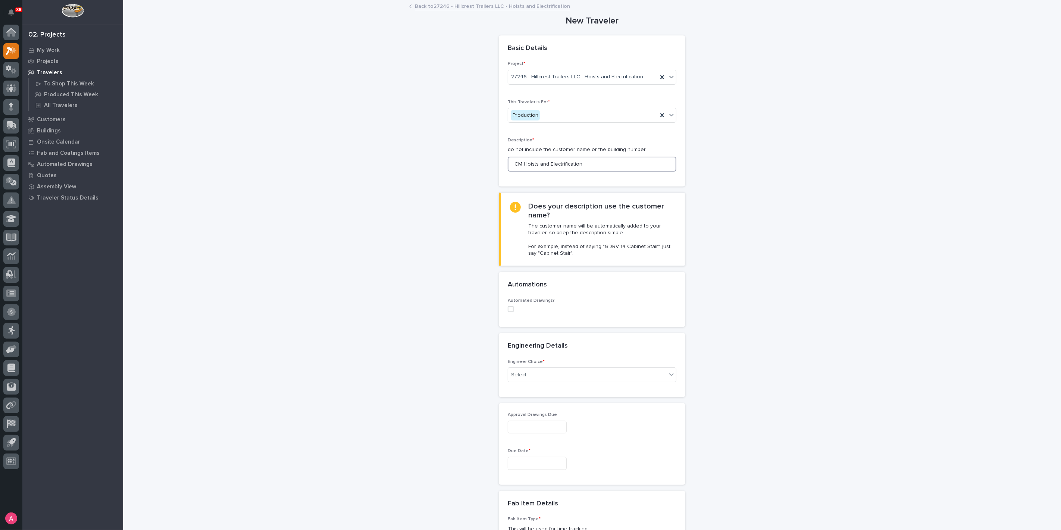
type input "CM Hoists and Electrification"
click at [510, 309] on label at bounding box center [592, 309] width 169 height 6
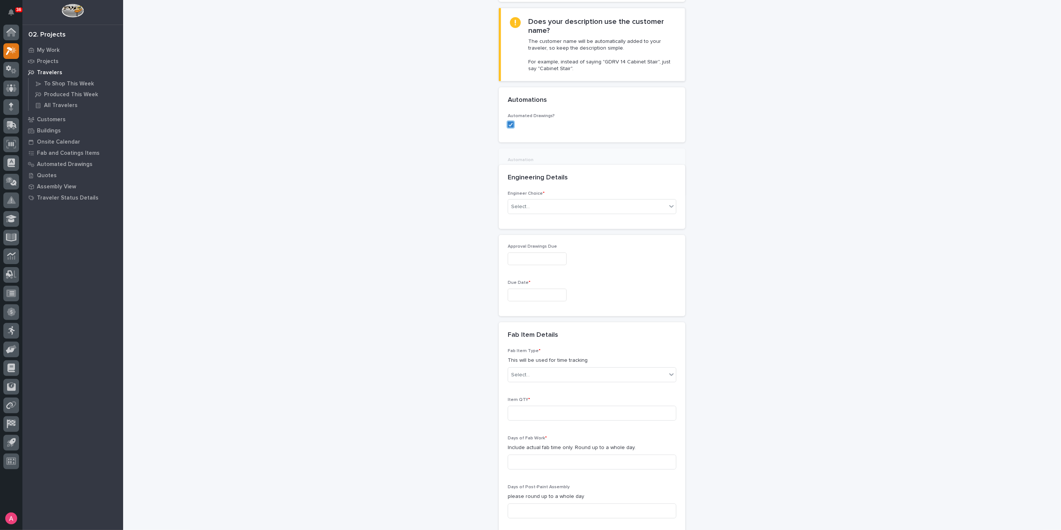
scroll to position [191, 0]
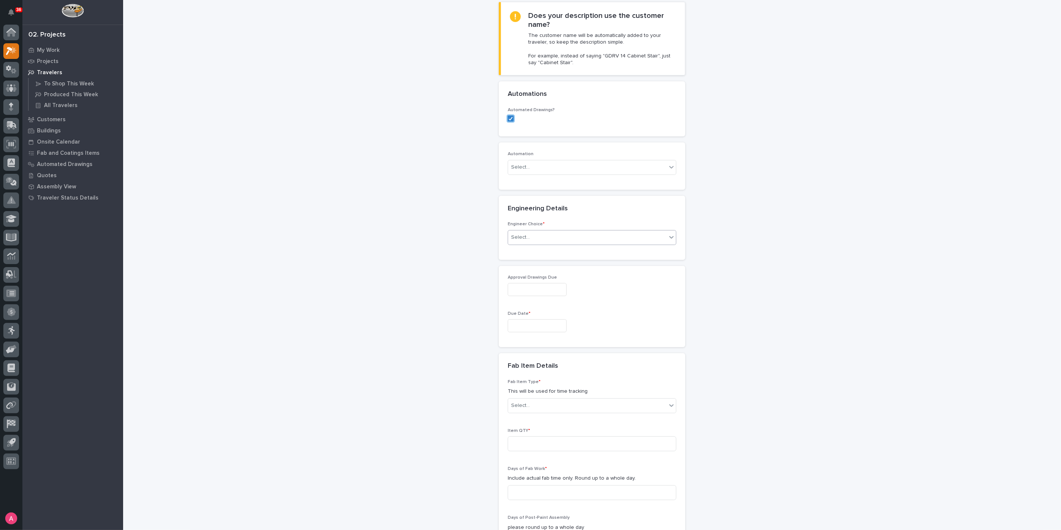
click at [563, 232] on div "Select..." at bounding box center [587, 237] width 159 height 12
click at [549, 277] on div "I know who will draw this" at bounding box center [589, 276] width 168 height 13
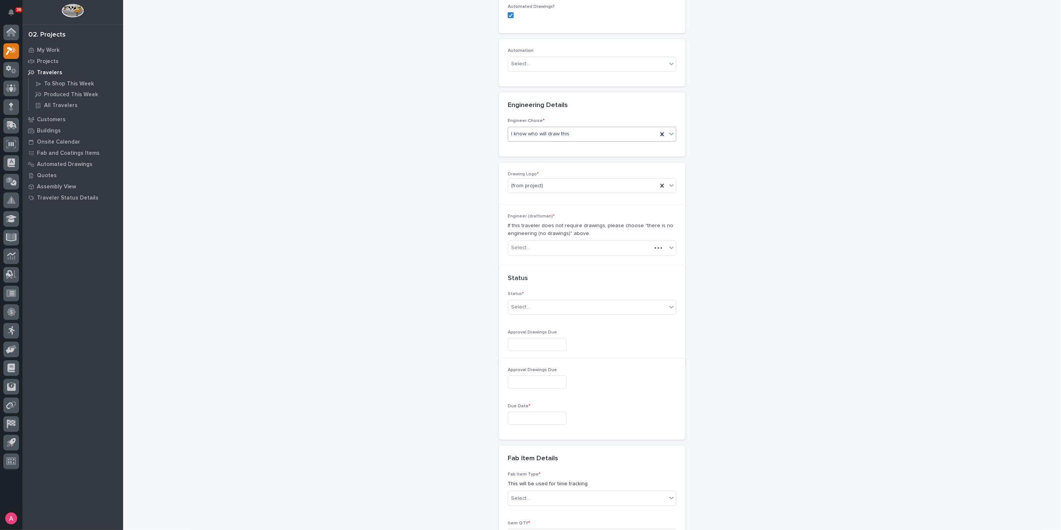
scroll to position [305, 0]
click at [561, 243] on div "Select..." at bounding box center [587, 246] width 159 height 12
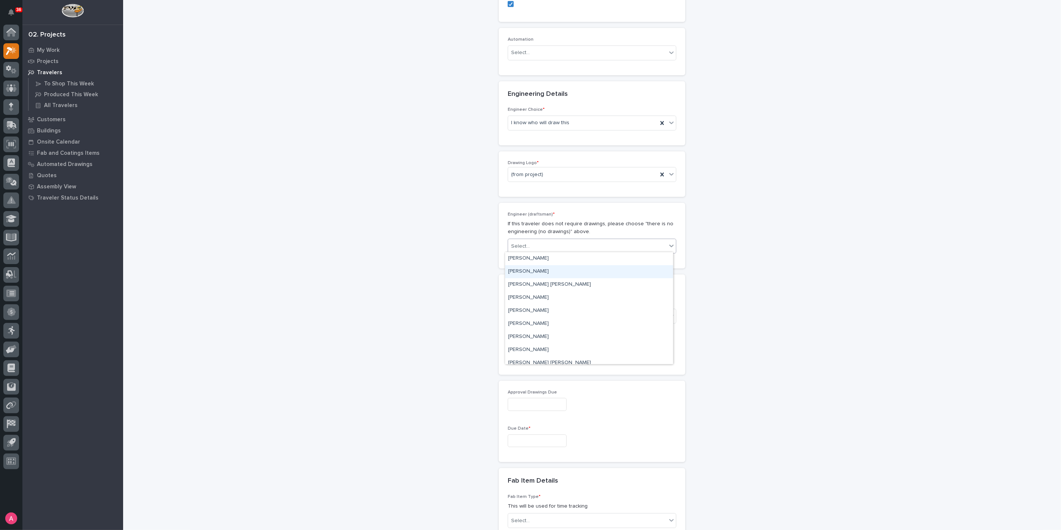
click at [552, 270] on div "[PERSON_NAME]" at bounding box center [589, 271] width 168 height 13
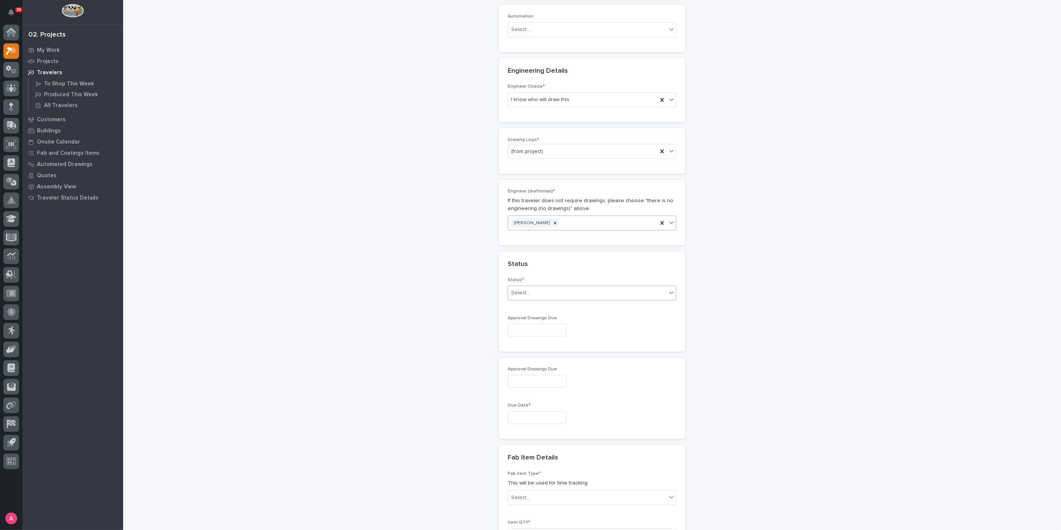
scroll to position [347, 0]
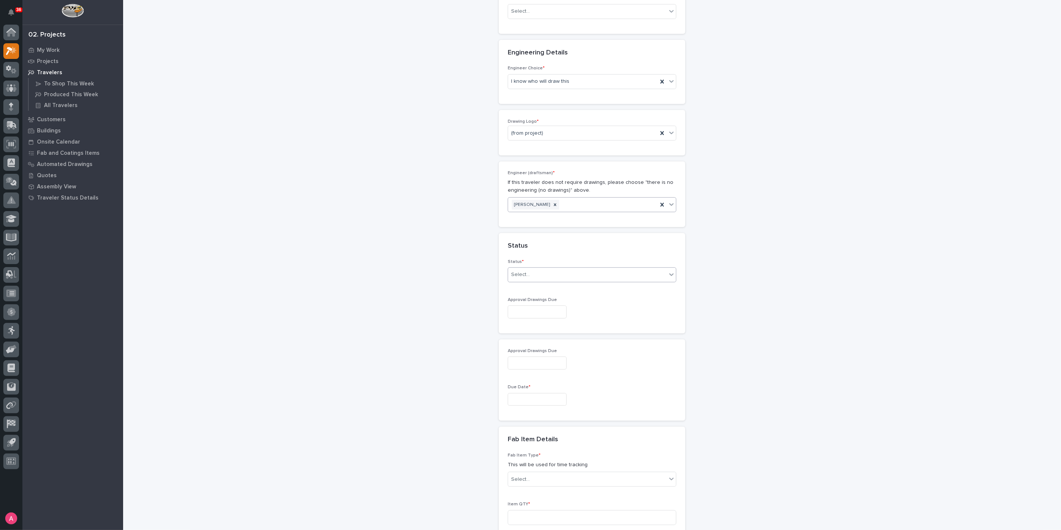
click at [543, 269] on div "Select..." at bounding box center [587, 275] width 159 height 12
click at [553, 285] on div "Sold (no traveler printed)" at bounding box center [589, 287] width 168 height 13
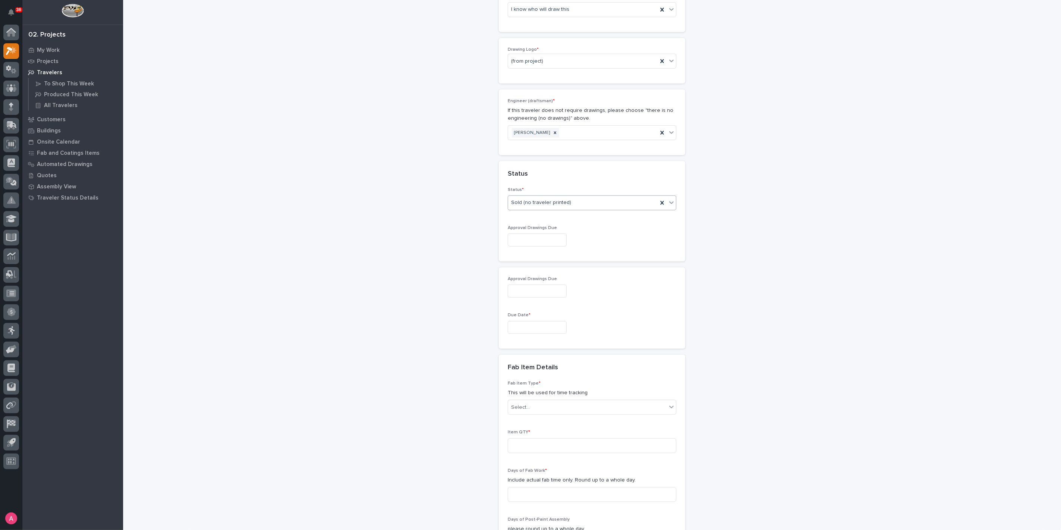
scroll to position [471, 0]
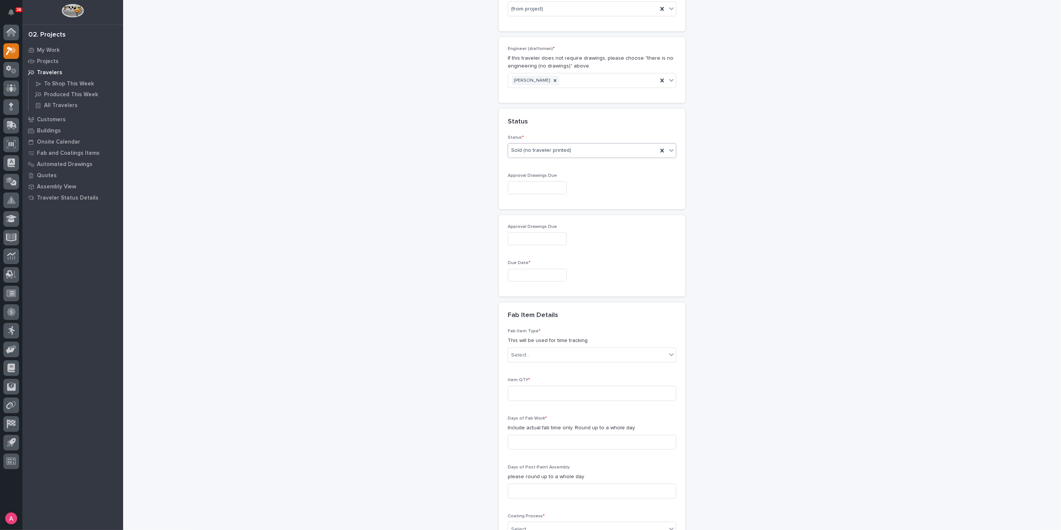
click at [534, 275] on input "text" at bounding box center [537, 275] width 59 height 13
click at [509, 228] on div "22" at bounding box center [505, 224] width 10 height 10
type input "**********"
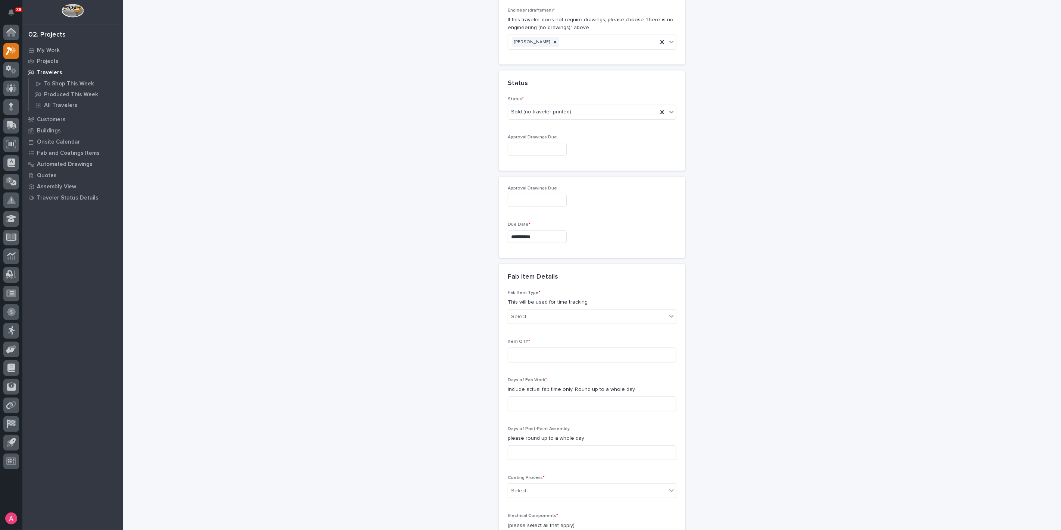
scroll to position [554, 0]
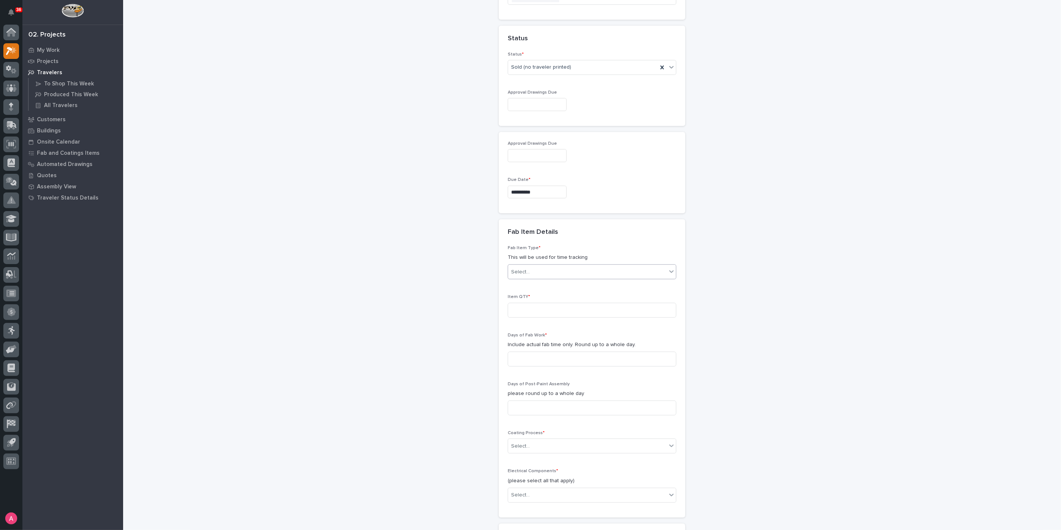
click at [549, 269] on div "Select..." at bounding box center [587, 272] width 159 height 12
click at [565, 313] on div "Crane Components - Other" at bounding box center [589, 313] width 168 height 13
click at [564, 311] on input at bounding box center [592, 310] width 169 height 15
type input "4"
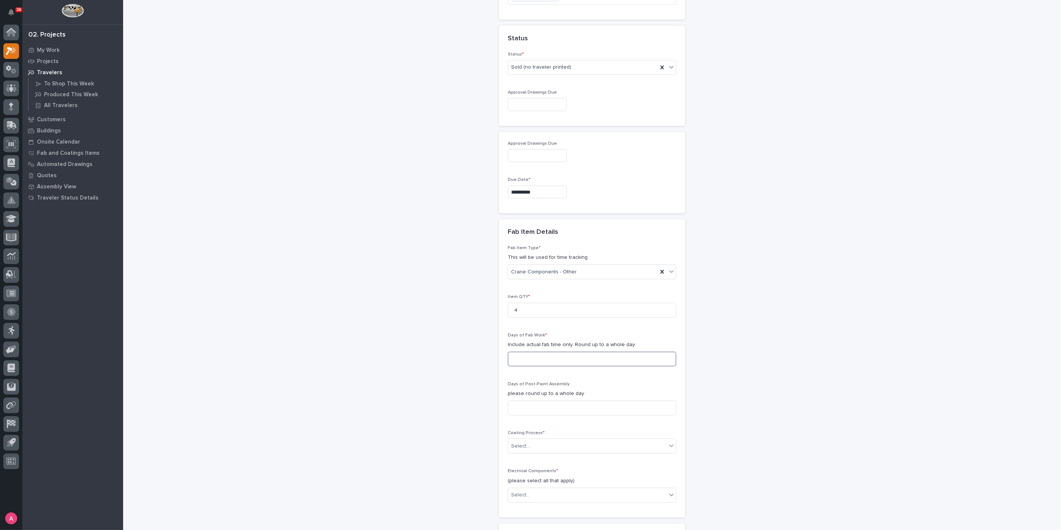
click at [557, 359] on input at bounding box center [592, 359] width 169 height 15
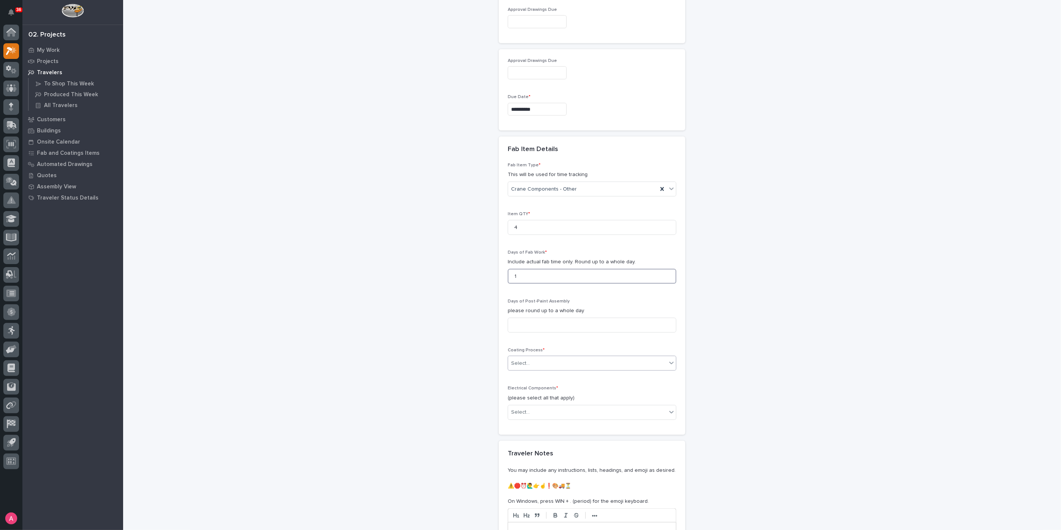
type input "1"
click at [557, 357] on div "Select..." at bounding box center [587, 363] width 159 height 12
click at [529, 403] on div "No Paint" at bounding box center [589, 400] width 168 height 13
click at [531, 406] on div "Select..." at bounding box center [587, 412] width 159 height 12
click at [559, 461] on div "Electric Chain Hoist" at bounding box center [589, 462] width 168 height 13
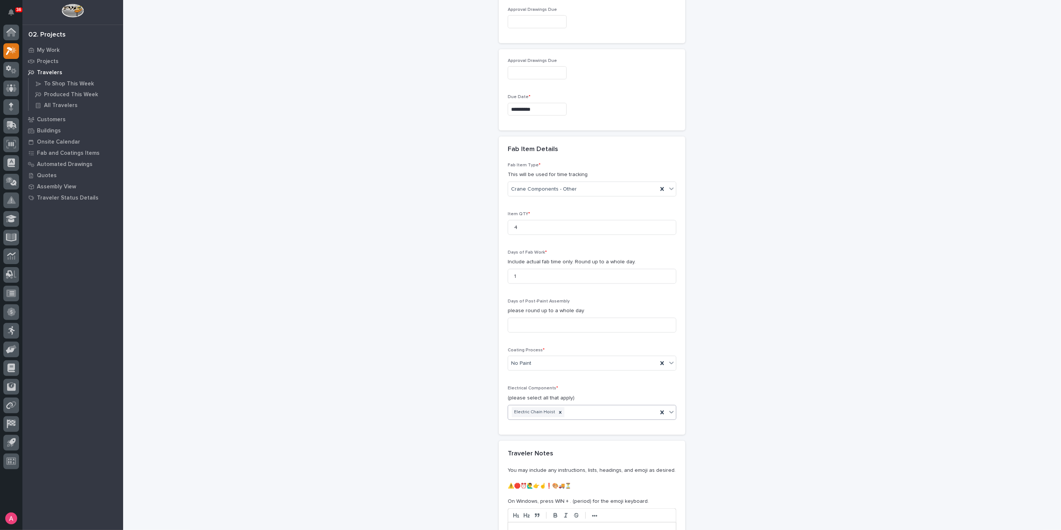
click at [610, 413] on div "Electric Chain Hoist" at bounding box center [583, 412] width 150 height 13
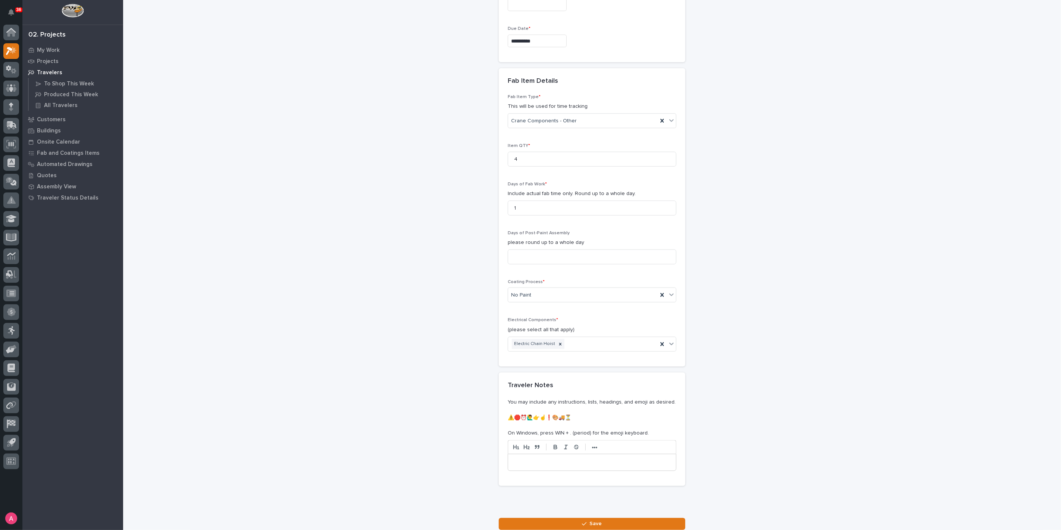
scroll to position [760, 0]
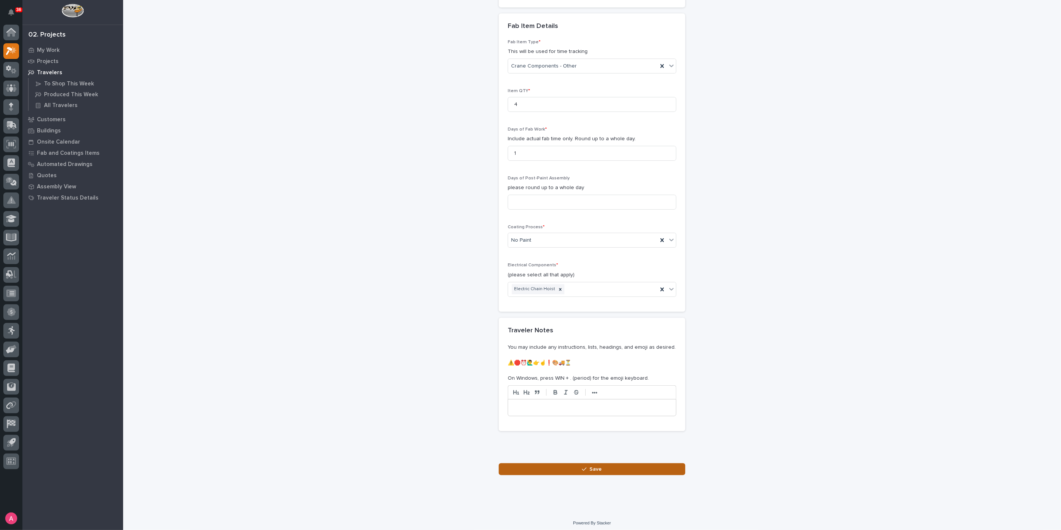
click at [578, 466] on button "Save" at bounding box center [592, 469] width 187 height 12
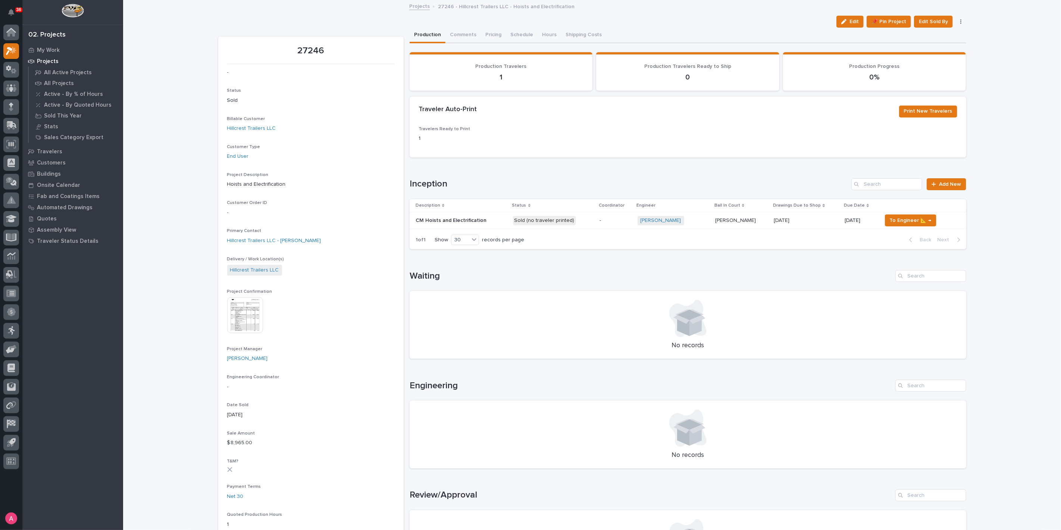
click at [600, 215] on div "-" at bounding box center [616, 221] width 32 height 12
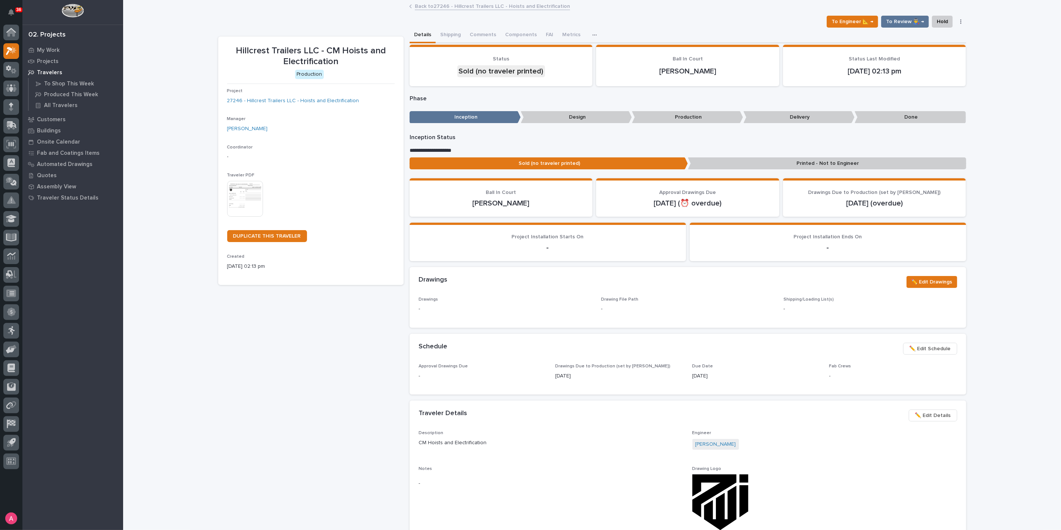
click at [716, 159] on p "Printed - Not to Engineer" at bounding box center [827, 163] width 278 height 12
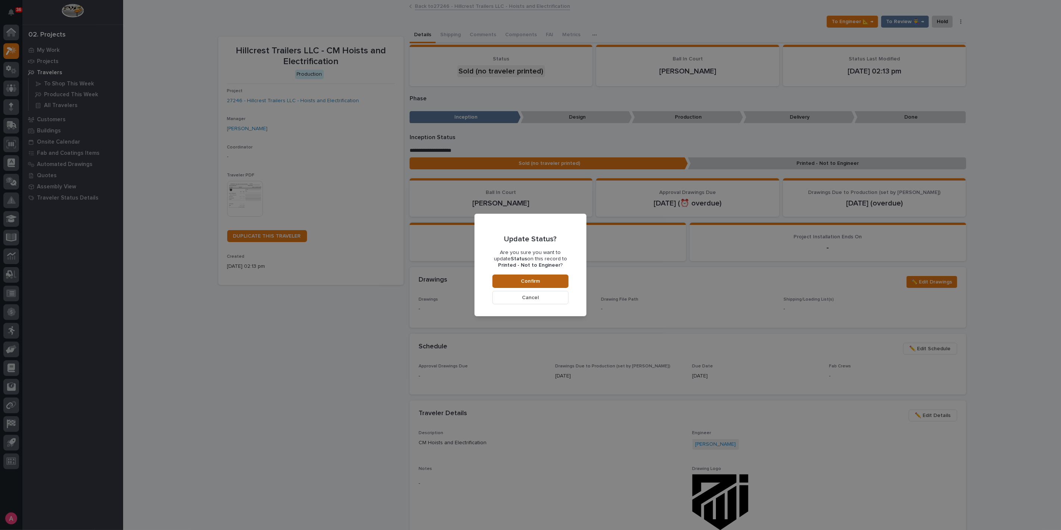
click at [539, 277] on button "Confirm" at bounding box center [531, 281] width 76 height 13
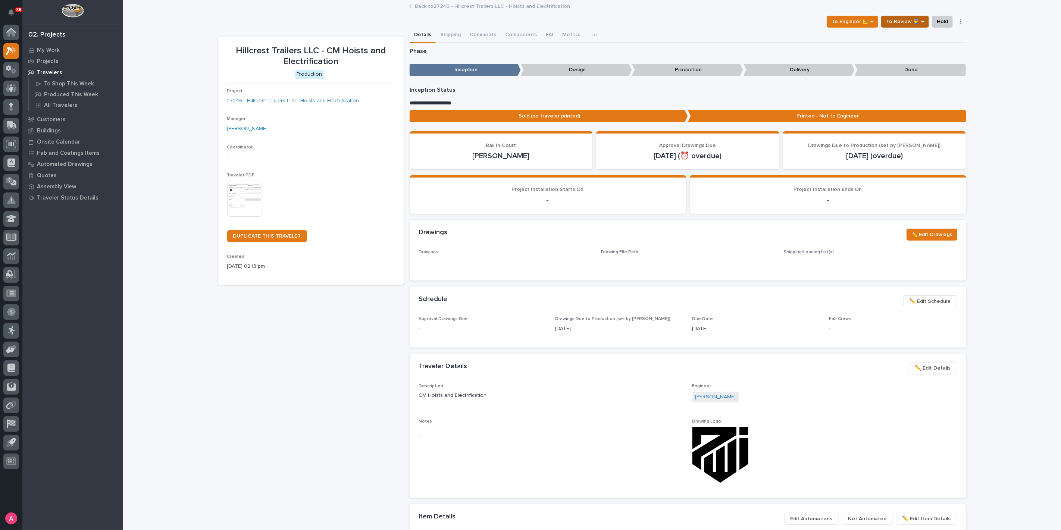
click at [915, 21] on span "To Review 👨‍🏭 →" at bounding box center [905, 21] width 38 height 9
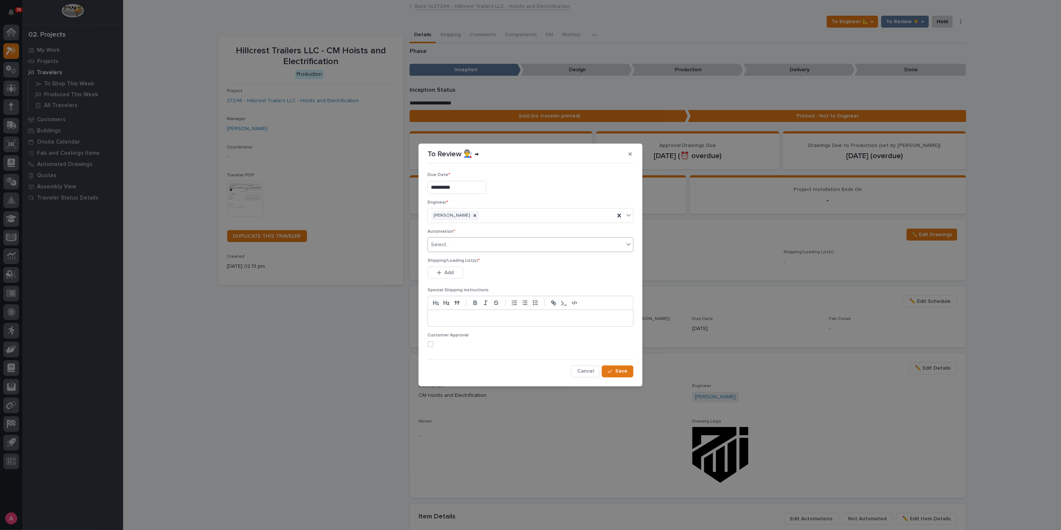
click at [479, 248] on div "Select..." at bounding box center [526, 245] width 196 height 12
click at [482, 243] on div "Select..." at bounding box center [526, 245] width 196 height 12
paste input "*********"
type input "*********"
click at [481, 257] on div "EL #41547" at bounding box center [530, 259] width 205 height 13
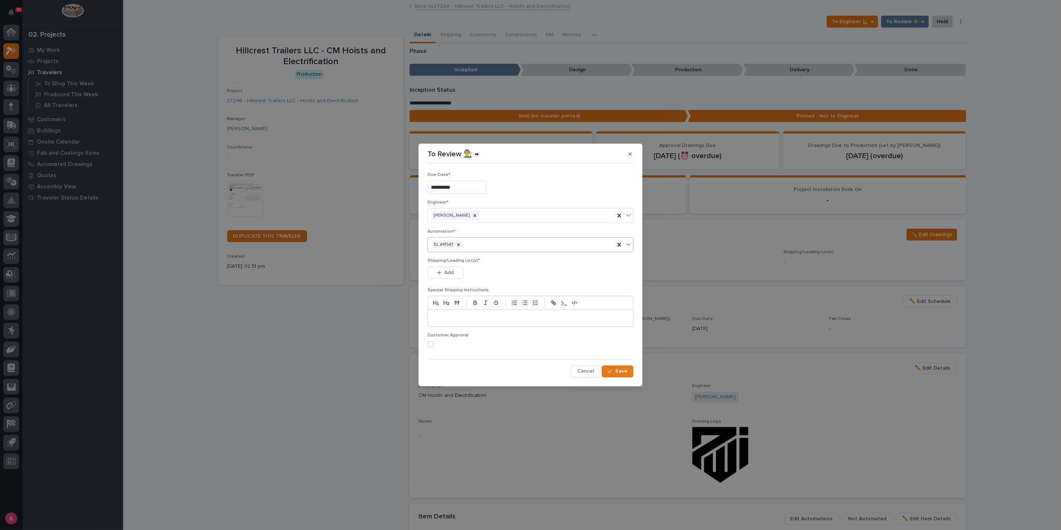
click at [554, 239] on div "EL #41547" at bounding box center [521, 244] width 187 height 13
click at [548, 243] on div "EL #41547" at bounding box center [521, 244] width 187 height 13
paste input "*********"
type input "*********"
click at [502, 258] on div "EL #41546" at bounding box center [530, 259] width 205 height 13
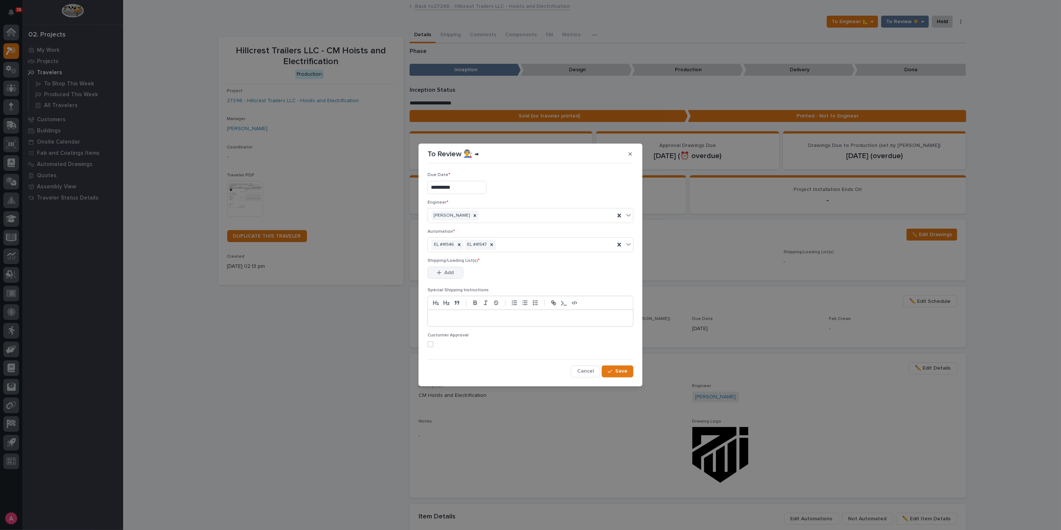
click at [454, 276] on button "Add" at bounding box center [446, 273] width 36 height 12
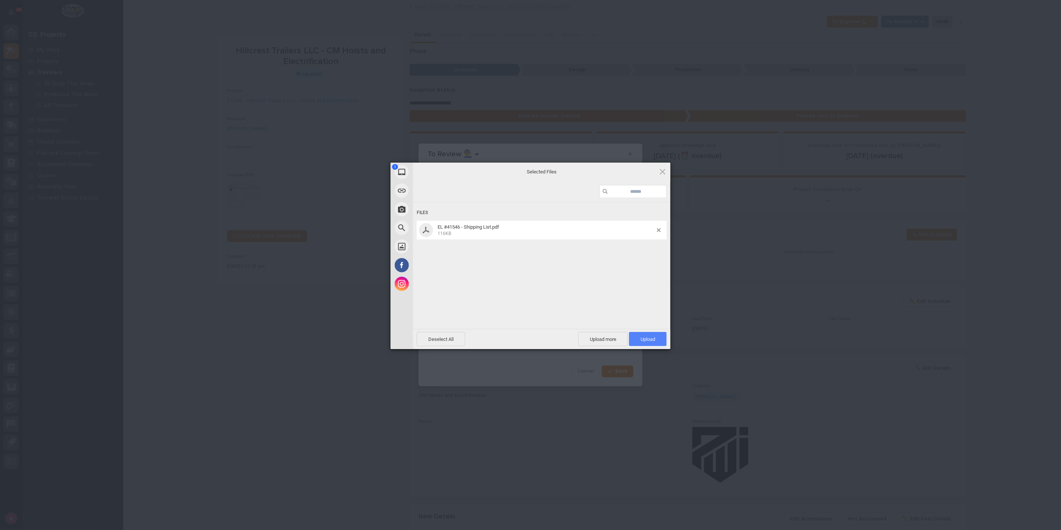
click at [640, 333] on span "Upload 1" at bounding box center [648, 339] width 38 height 14
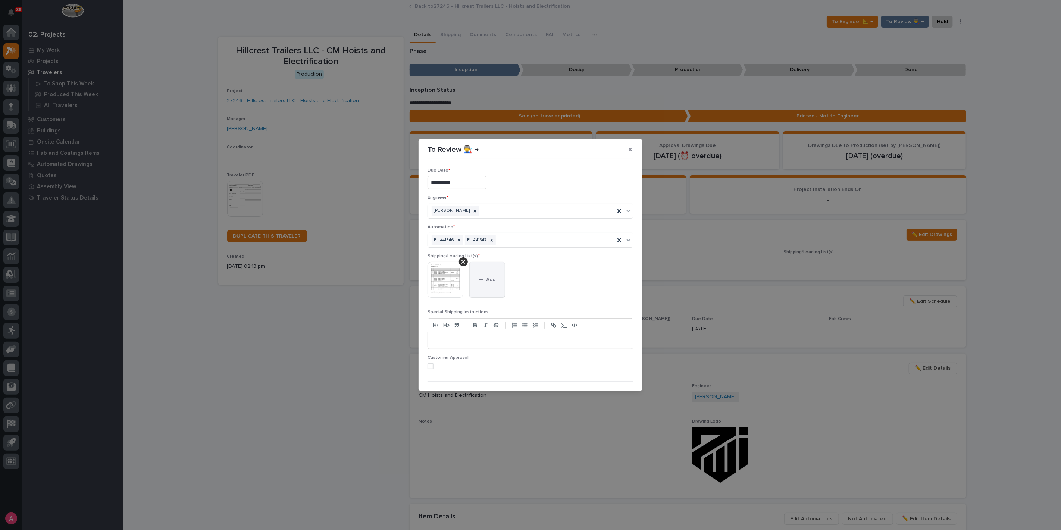
click at [484, 285] on button "Add" at bounding box center [487, 280] width 36 height 36
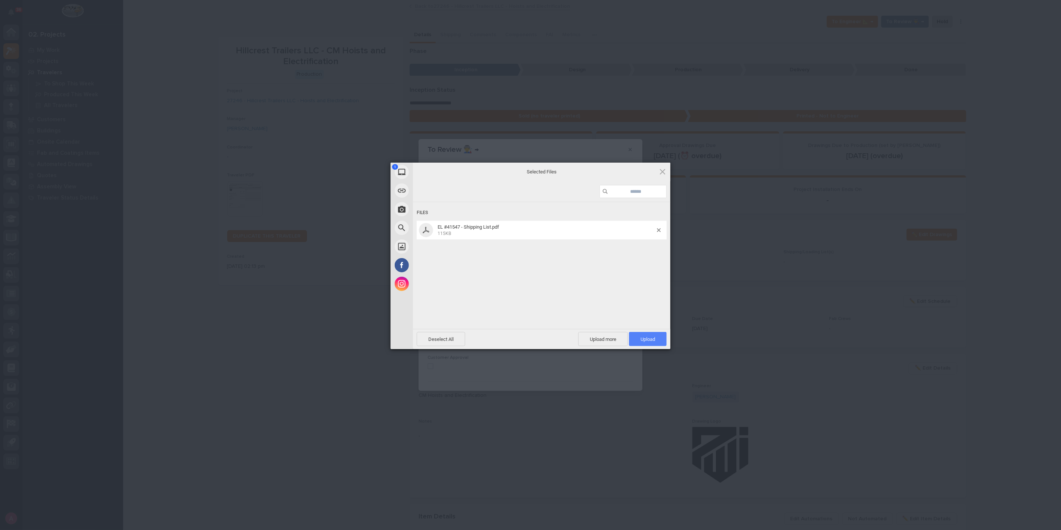
click at [638, 338] on span "Upload 1" at bounding box center [648, 339] width 38 height 14
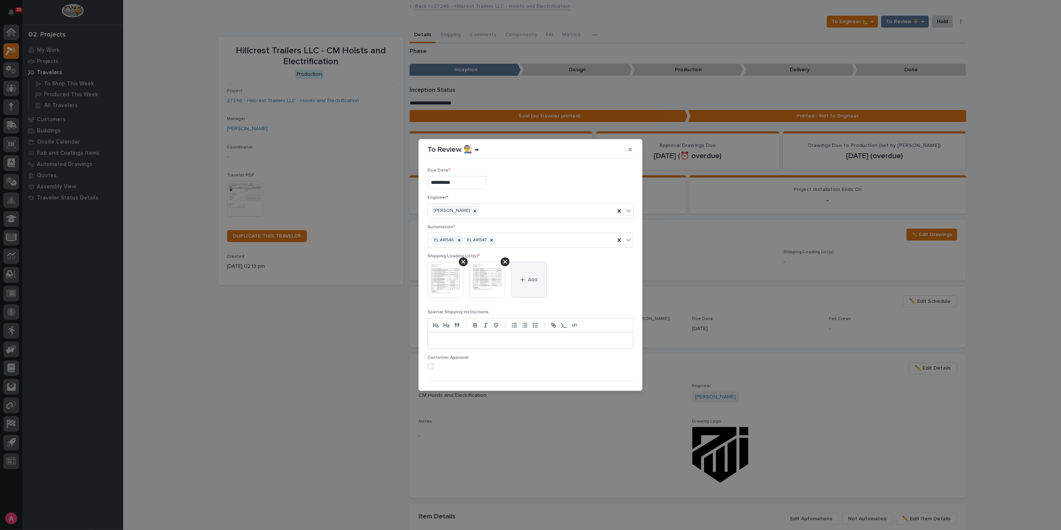
click at [543, 285] on button "Add" at bounding box center [529, 280] width 36 height 36
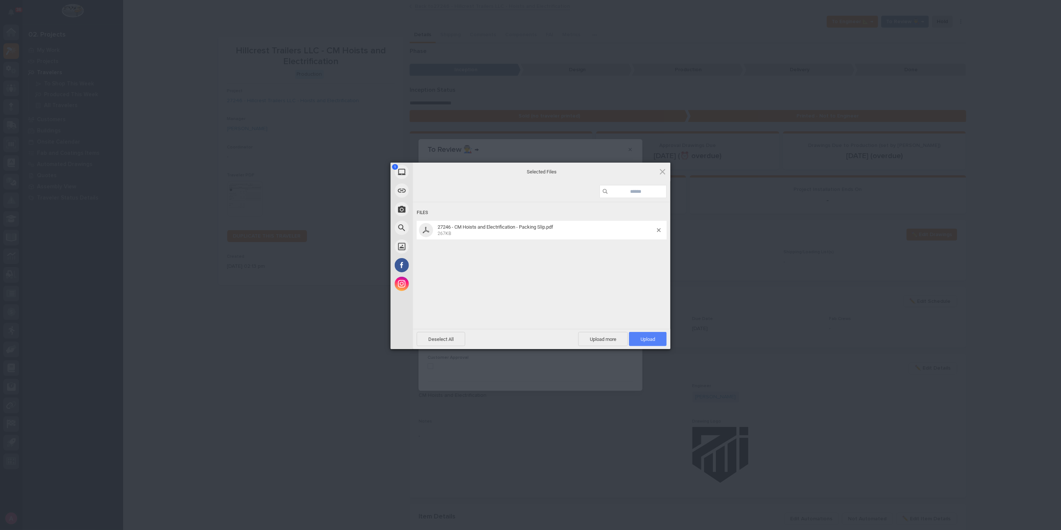
click at [657, 336] on span "Upload 1" at bounding box center [648, 339] width 38 height 14
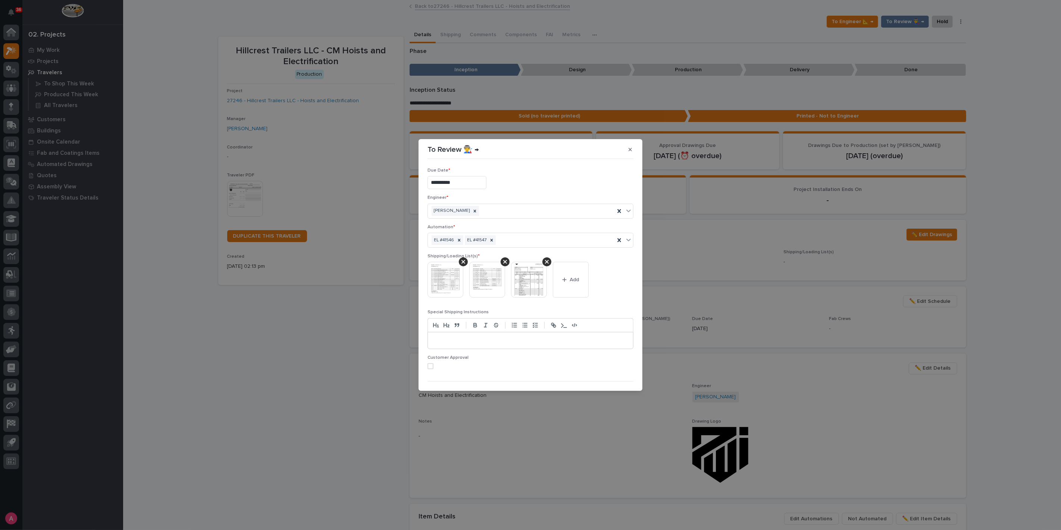
scroll to position [15, 0]
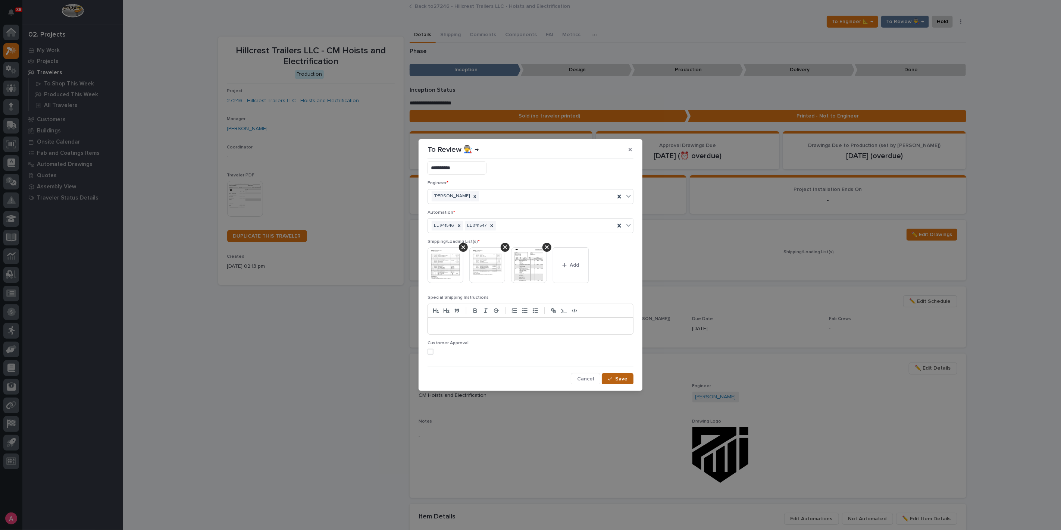
click at [609, 377] on div "button" at bounding box center [611, 379] width 7 height 5
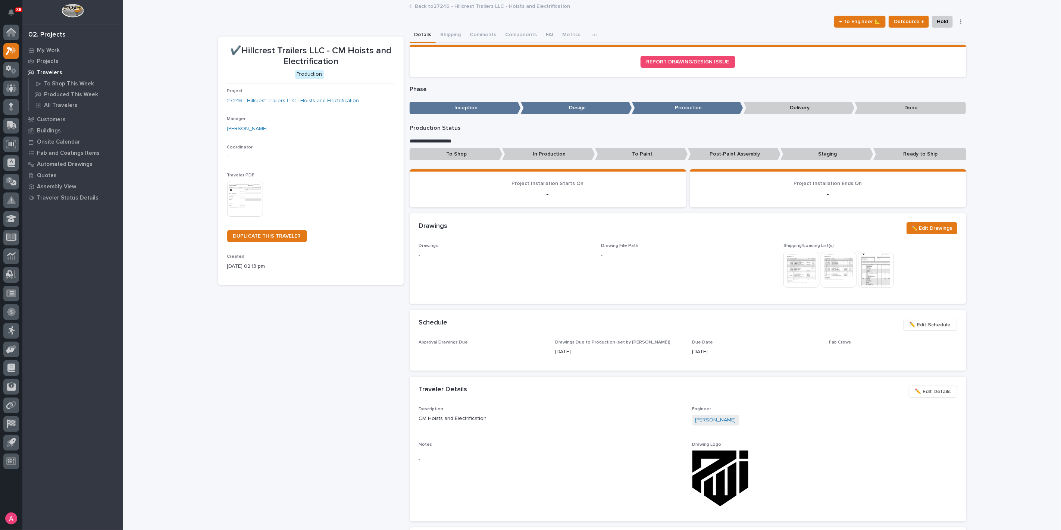
click at [724, 152] on p "Post-Paint Assembly" at bounding box center [734, 154] width 93 height 12
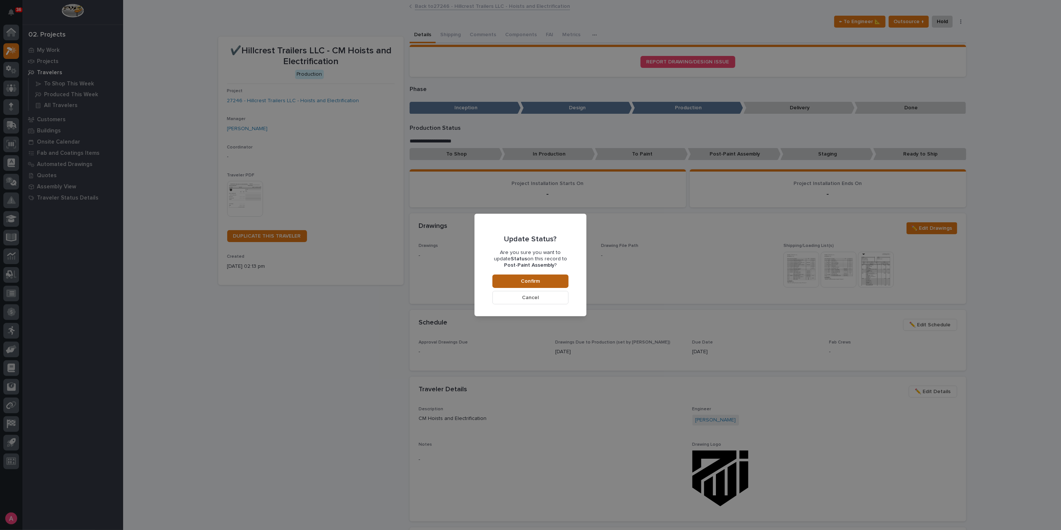
click at [530, 279] on span "Confirm" at bounding box center [530, 281] width 19 height 7
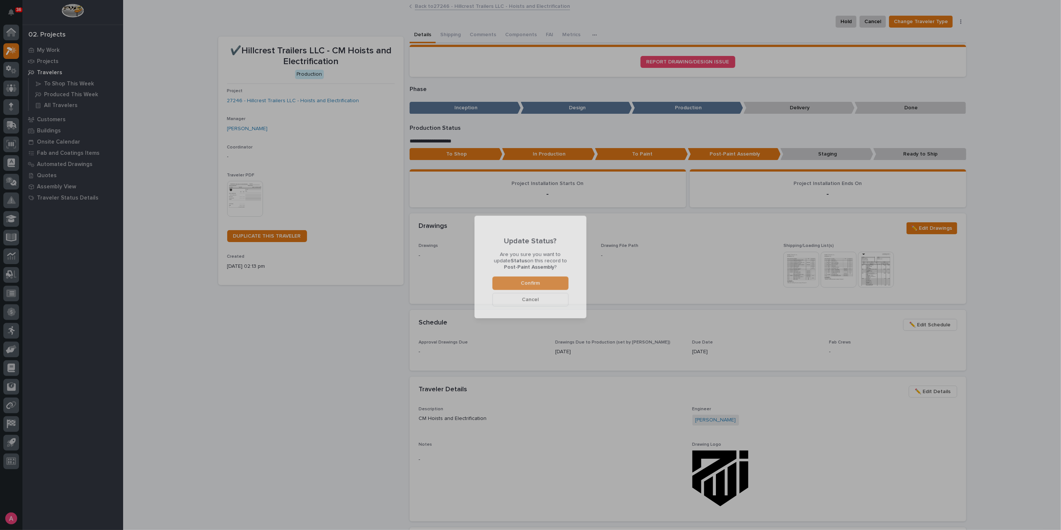
scroll to position [44, 0]
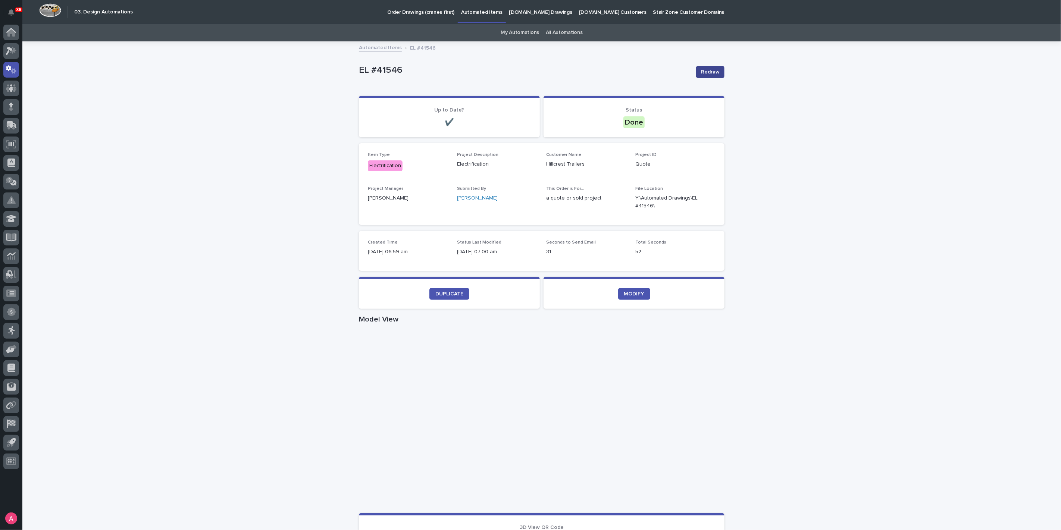
click at [716, 72] on span "Redraw" at bounding box center [710, 71] width 19 height 7
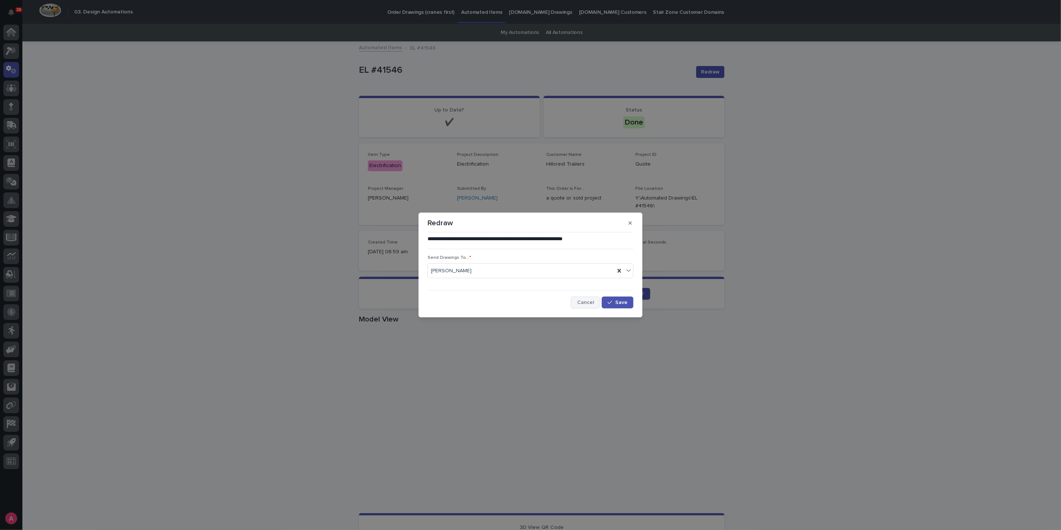
click at [588, 299] on button "Cancel" at bounding box center [585, 303] width 29 height 12
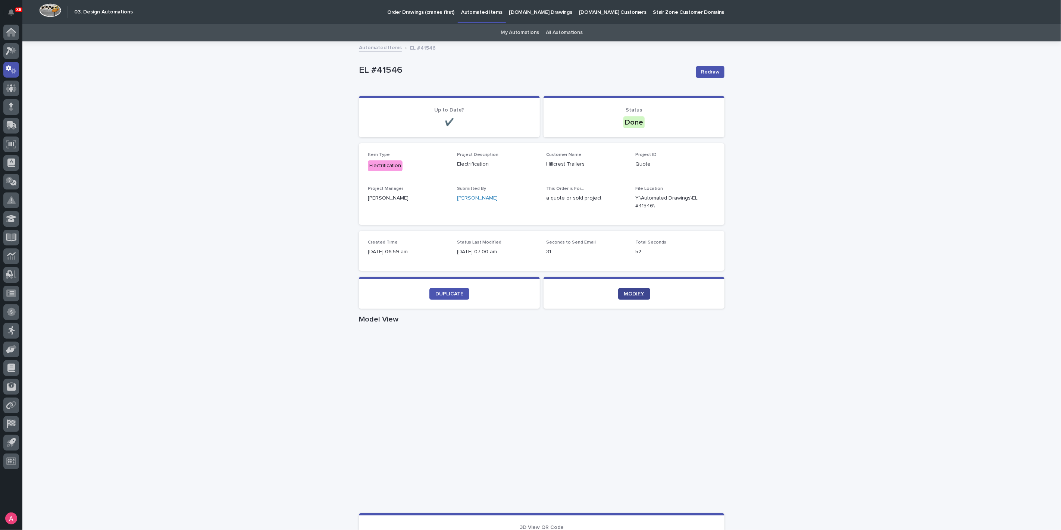
click at [627, 294] on span "MODIFY" at bounding box center [634, 293] width 20 height 5
click at [630, 295] on span "MODIFY" at bounding box center [634, 293] width 20 height 5
click at [704, 200] on icon "button" at bounding box center [707, 202] width 6 height 6
click at [708, 70] on span "Redraw" at bounding box center [710, 71] width 19 height 7
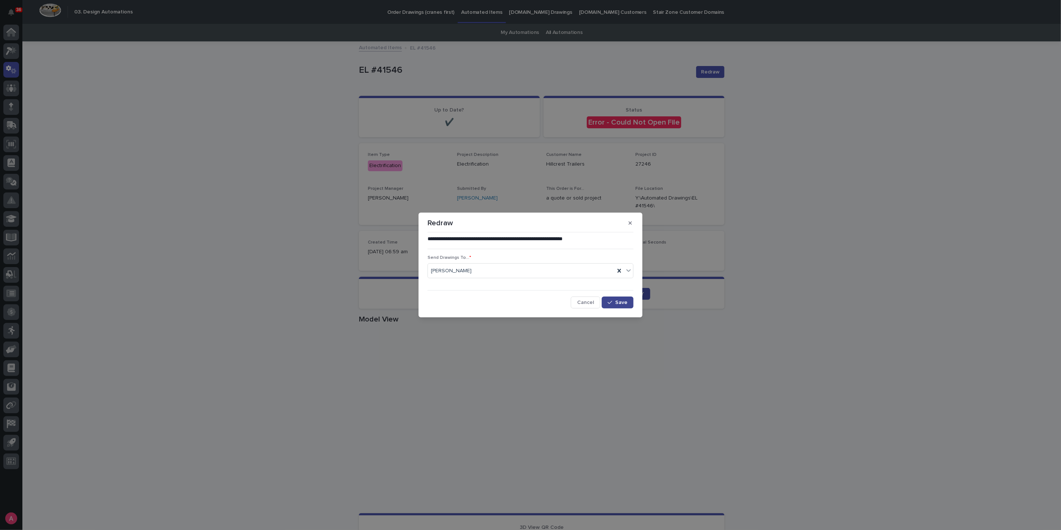
click at [619, 307] on button "Save" at bounding box center [618, 303] width 32 height 12
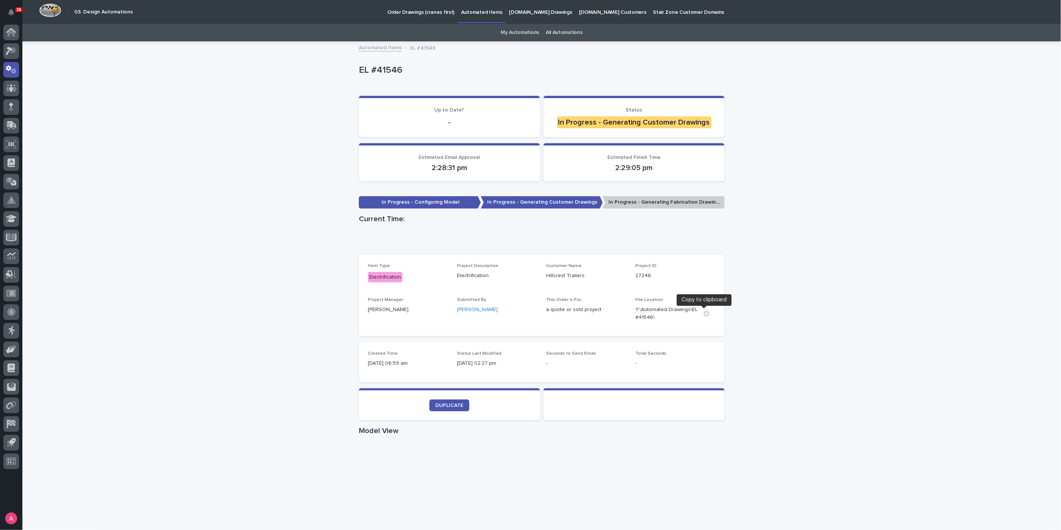
click at [706, 315] on icon "button" at bounding box center [707, 314] width 6 height 6
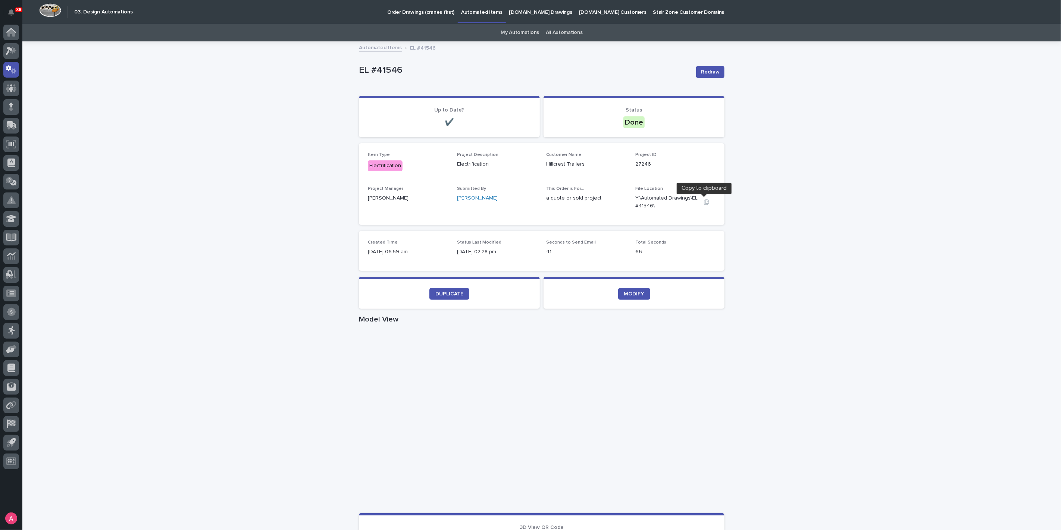
click at [706, 201] on icon "button" at bounding box center [707, 202] width 6 height 6
click at [704, 202] on icon "button" at bounding box center [707, 202] width 6 height 6
click at [451, 290] on link "DUPLICATE" at bounding box center [449, 294] width 40 height 12
